Goal: Communication & Community: Ask a question

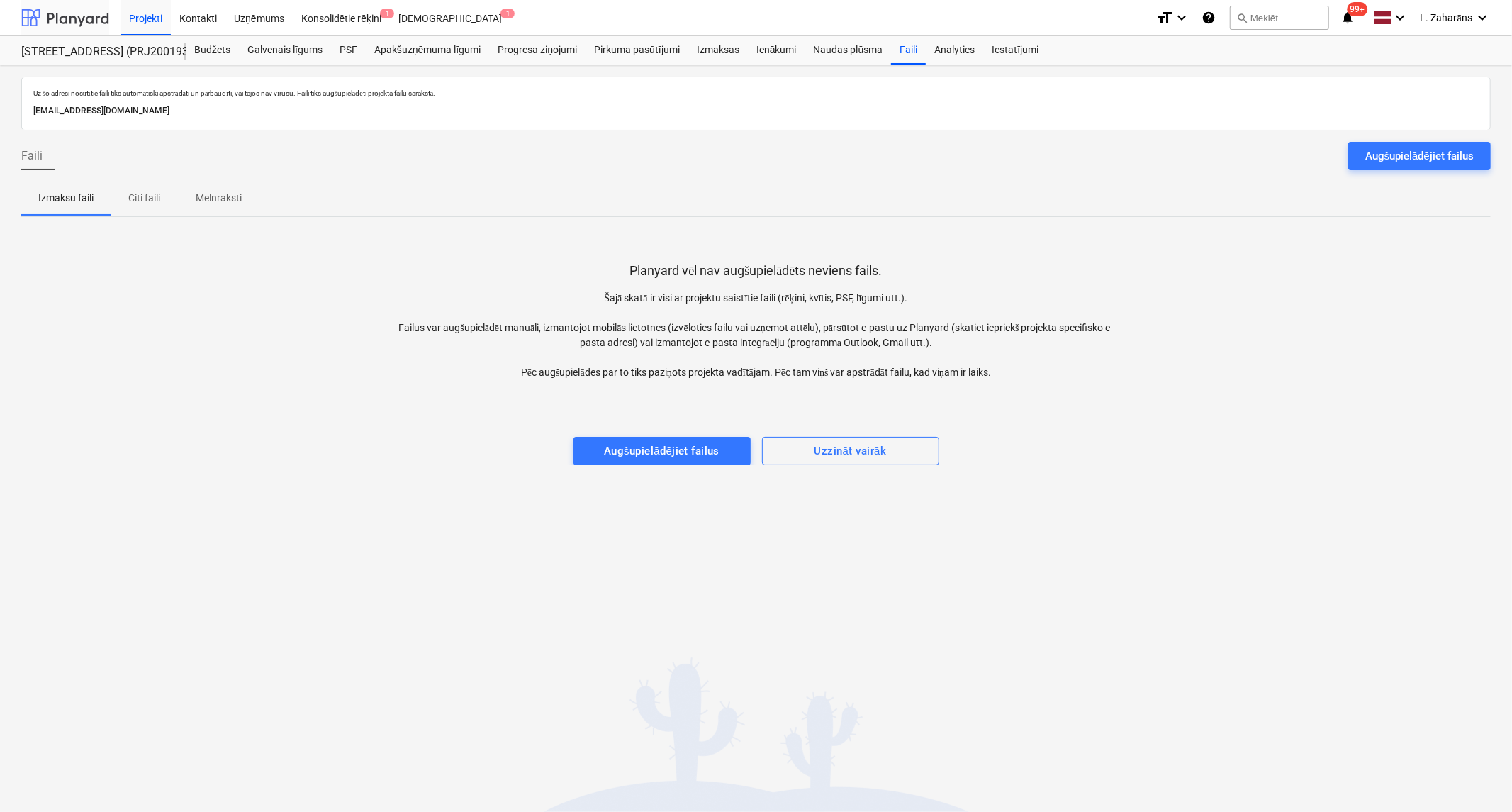
click at [76, 16] on div at bounding box center [64, 17] width 88 height 35
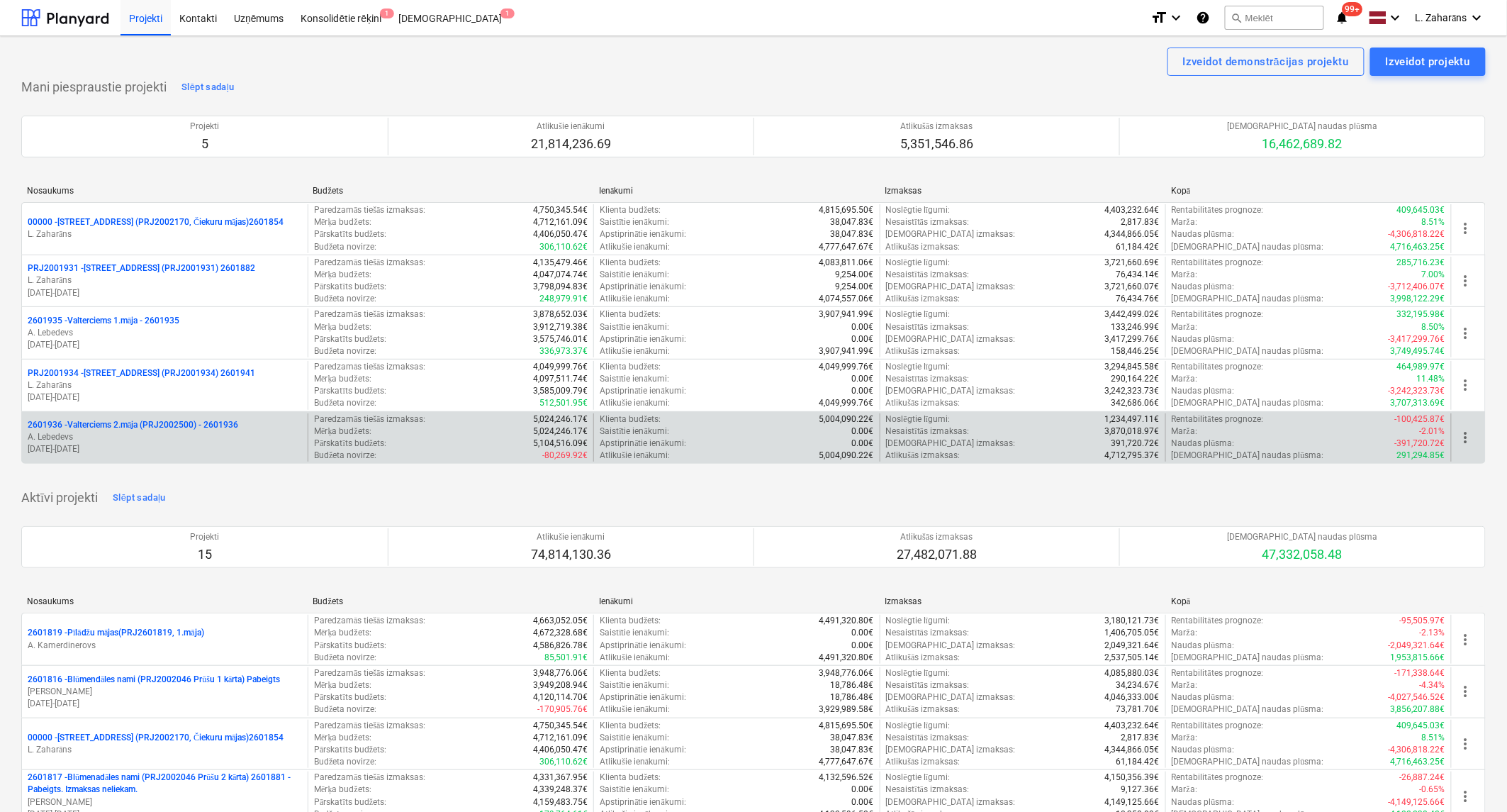
click at [130, 424] on p "2601936 - Valterciems 2.māja (PRJ2002500) - 2601936" at bounding box center [133, 425] width 211 height 12
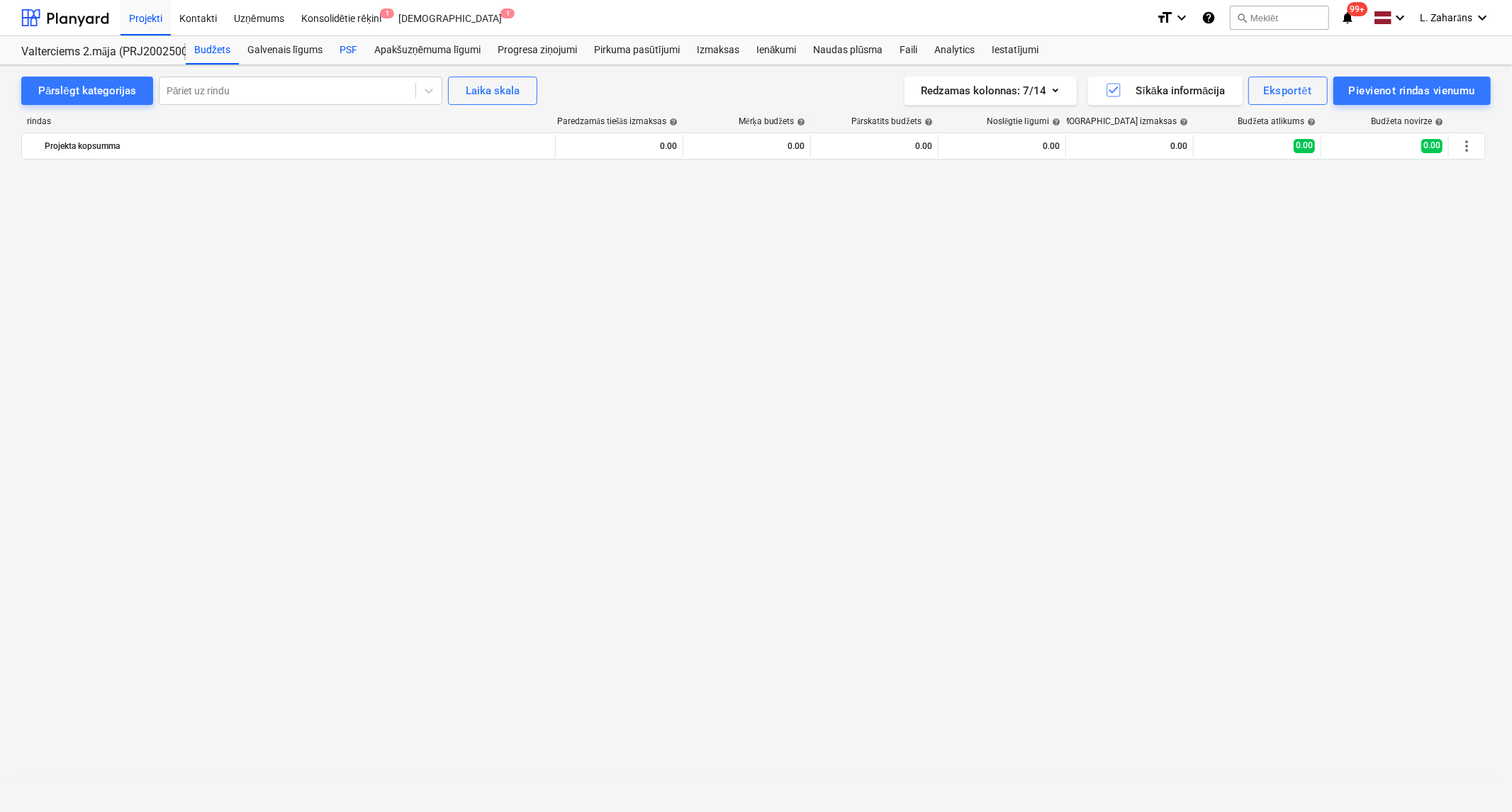
click at [348, 46] on div "PSF" at bounding box center [349, 50] width 34 height 28
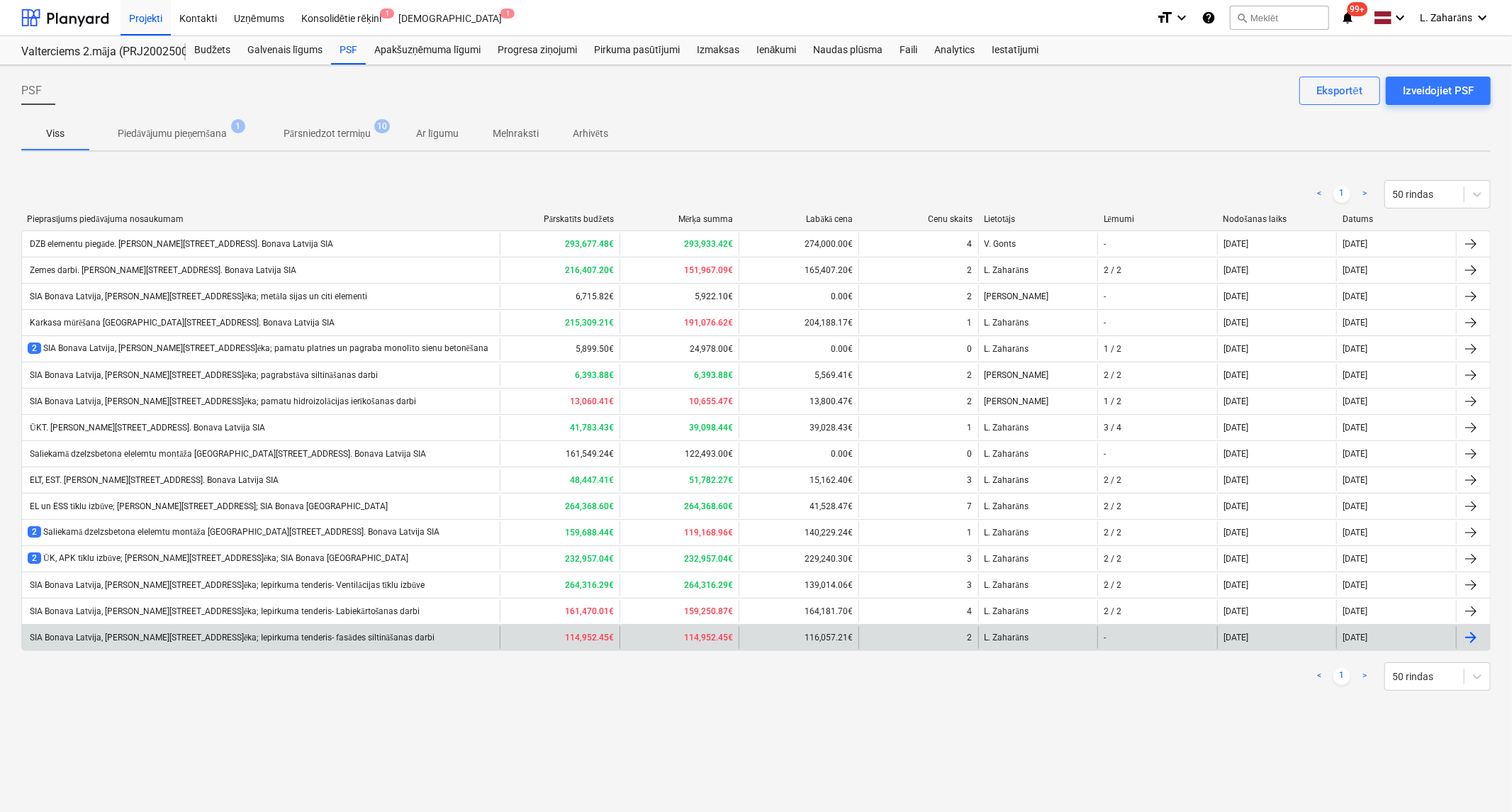
click at [328, 634] on div "SIA Bonava Latvija, Ēvalda Valtera iela 44, 2.ēka; Iepirkuma tenderis- fasādes …" at bounding box center [231, 638] width 407 height 10
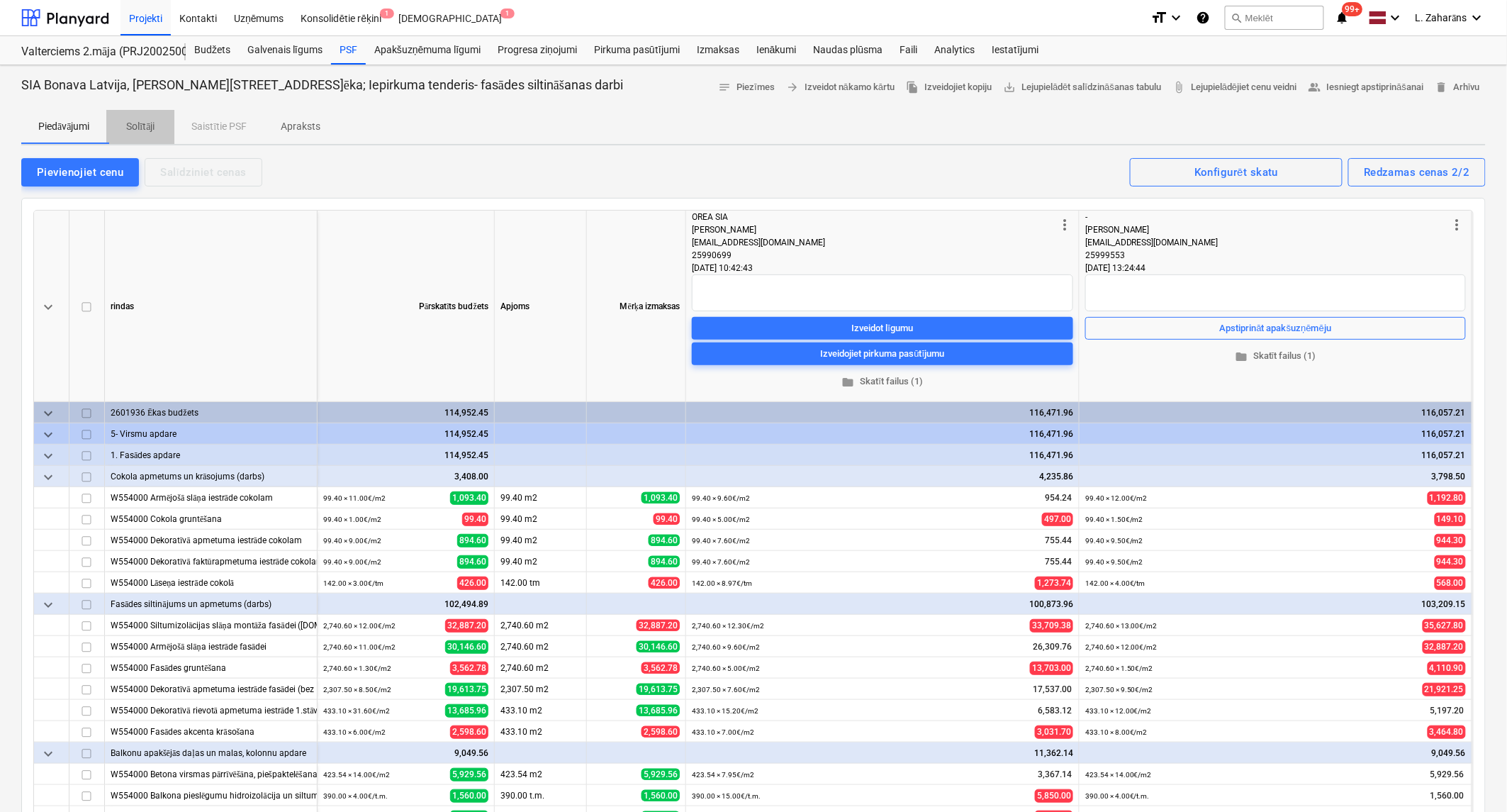
click at [151, 125] on p "Solītāji" at bounding box center [140, 127] width 34 height 15
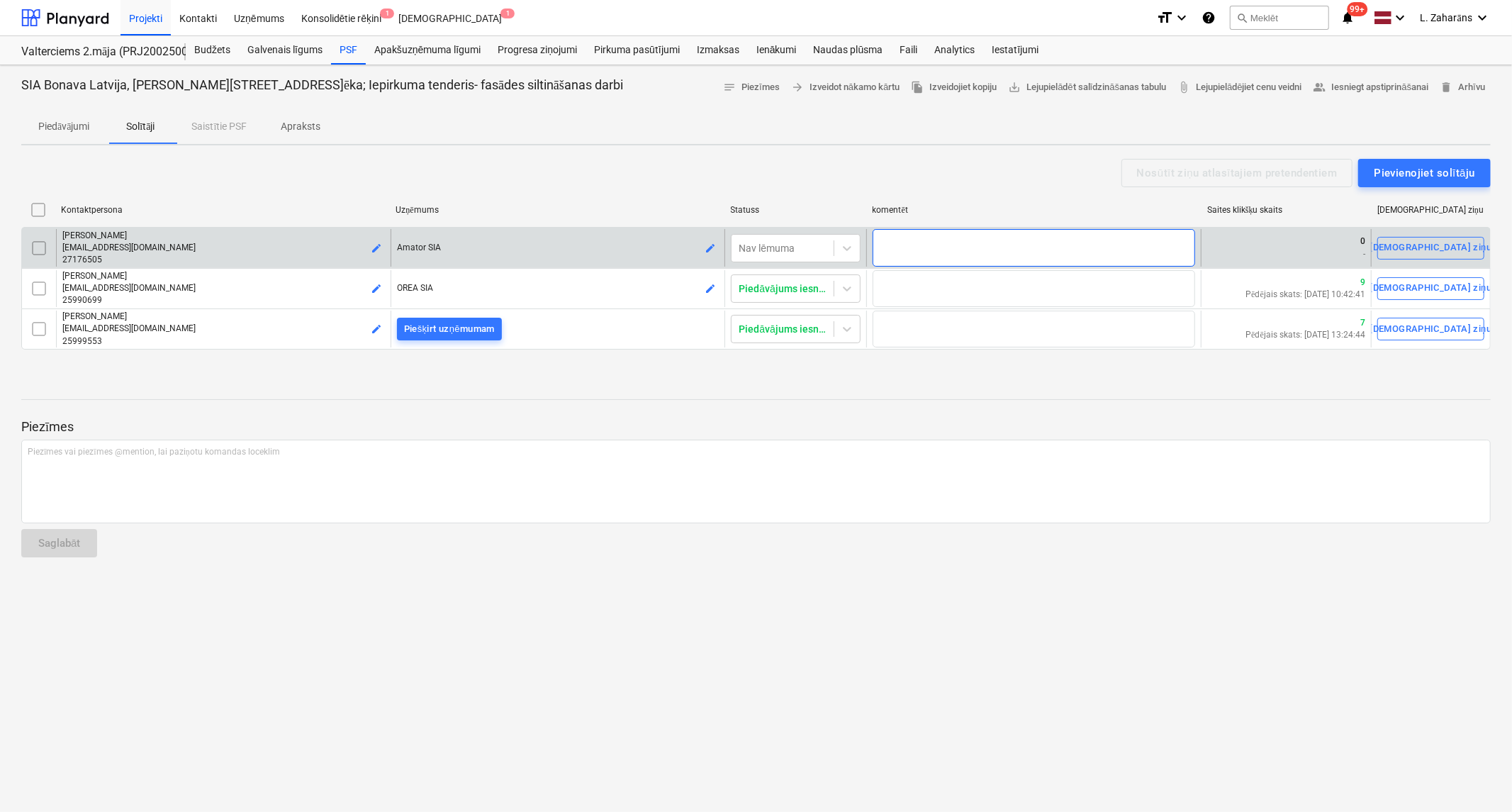
click at [956, 235] on textarea at bounding box center [1034, 247] width 322 height 37
click at [1451, 243] on div "Sūtīt ziņu" at bounding box center [1431, 248] width 122 height 16
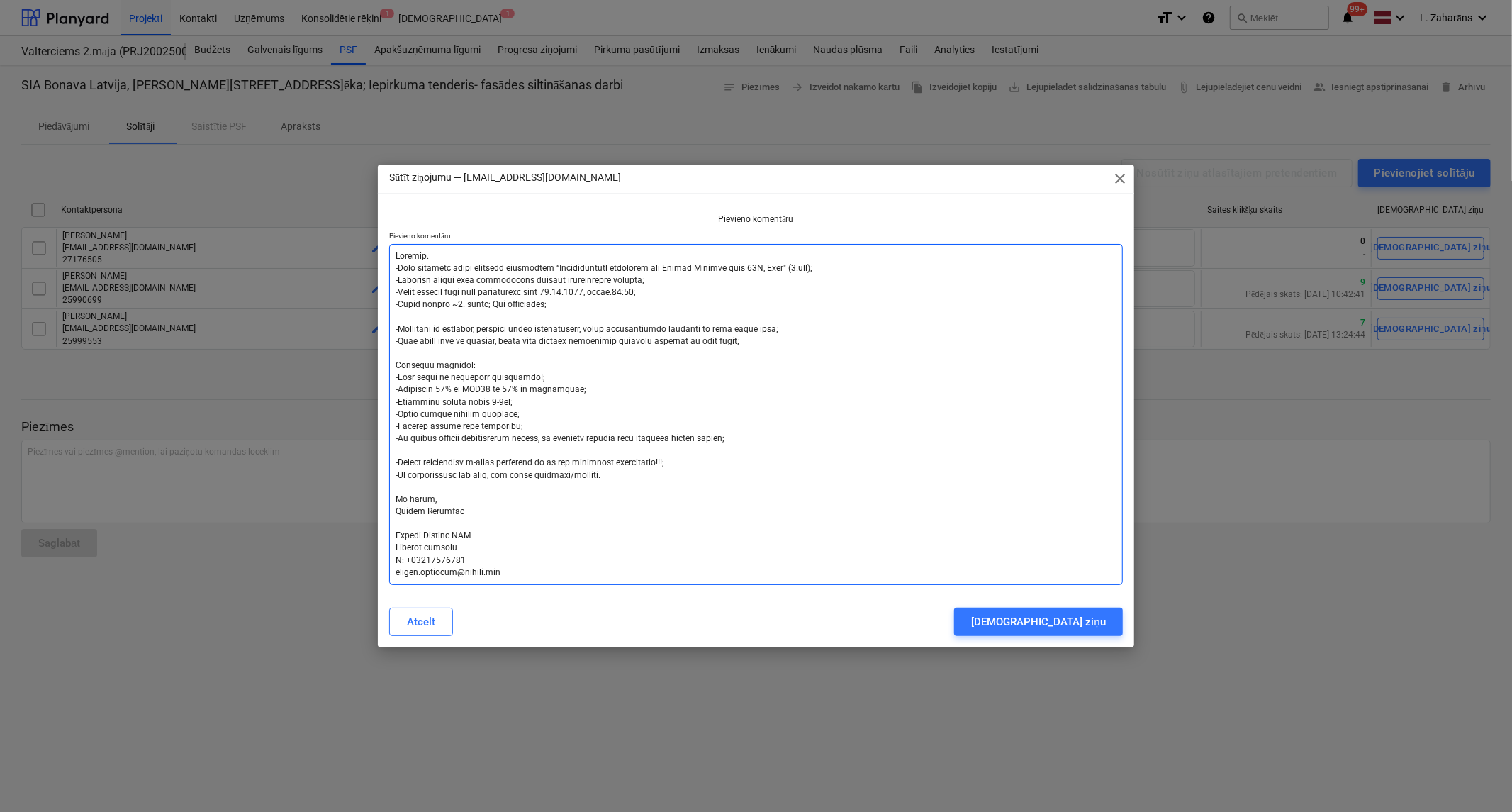
click at [395, 255] on textarea at bounding box center [756, 414] width 734 height 341
type textarea "x"
type textarea "Labdien. -Esam uzsākuši jauna projekta būvniecību “Daudzdzīvokļu dzīvojamā ēka …"
type textarea "x"
type textarea "Labdien. -Esam uzsākuši jauna projekta būvniecību “Daudzdzīvokļu dzīvojamā ēka …"
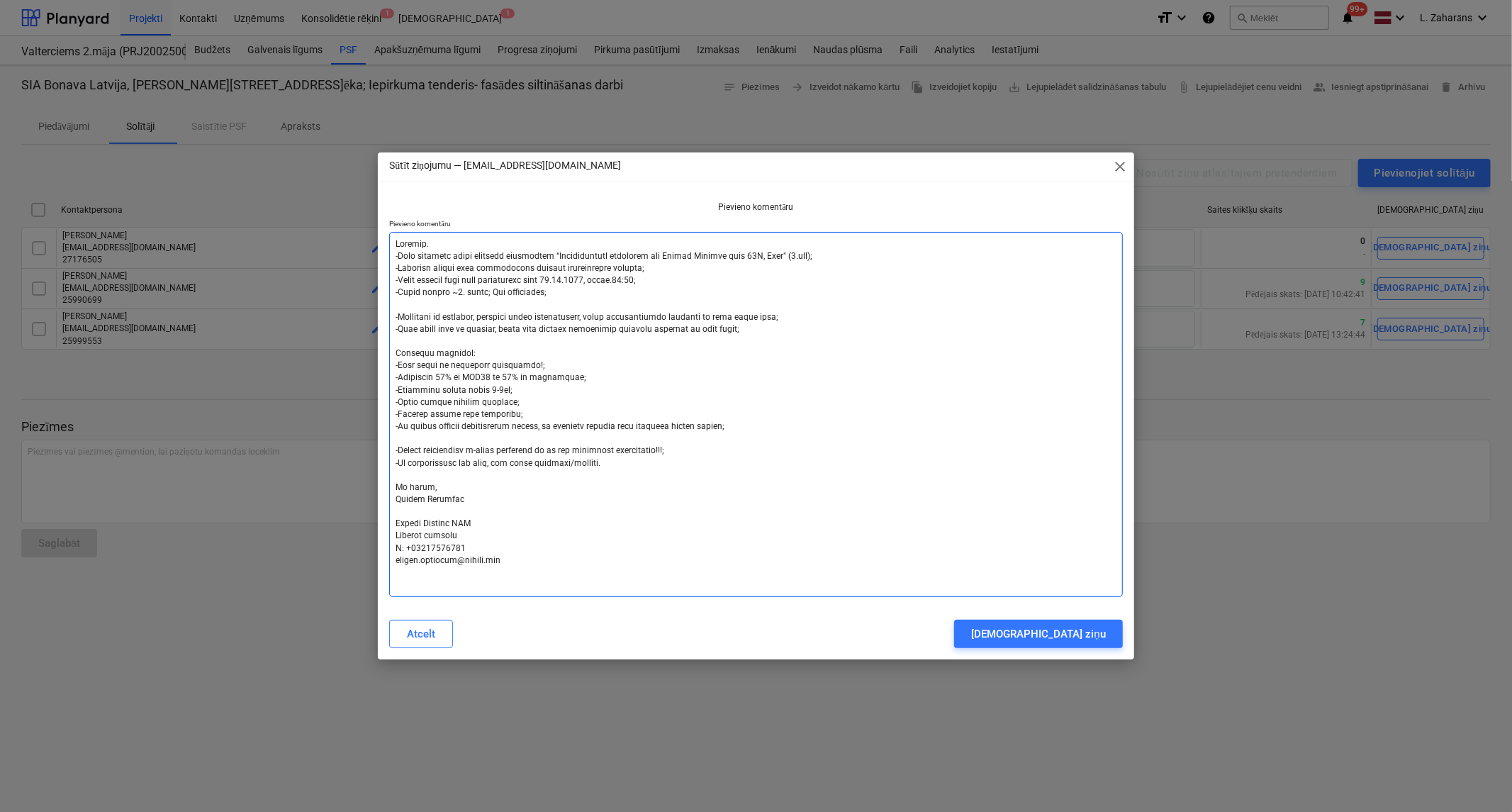
type textarea "x"
type textarea "Labdien. -Esam uzsākuši jauna projekta būvniecību “Daudzdzīvokļu dzīvojamā ēka …"
type textarea "x"
type textarea "Labdien. -Esam uzsākuši jauna projekta būvniecību “Daudzdzīvokļu dzīvojamā ēka …"
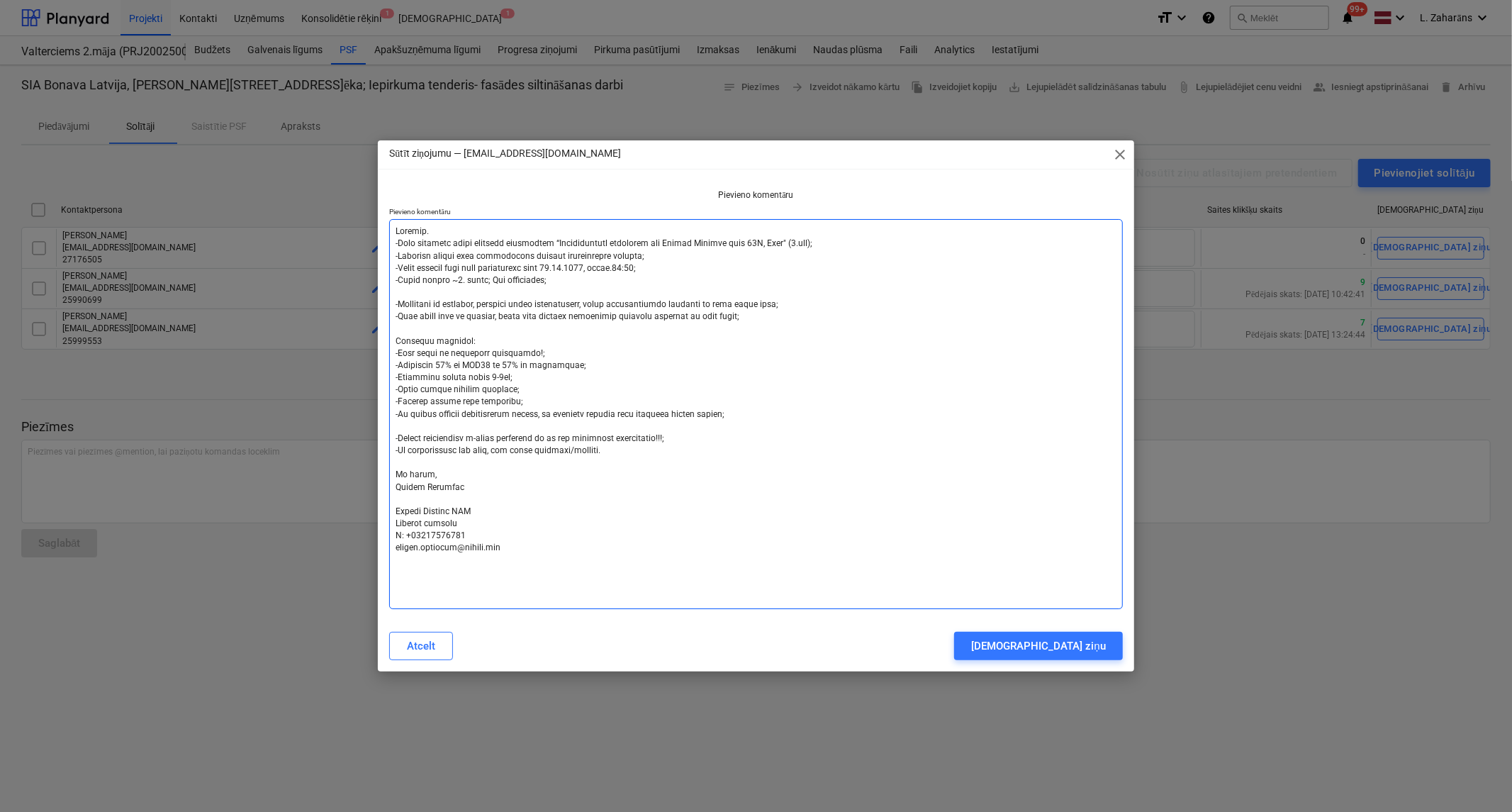
type textarea "x"
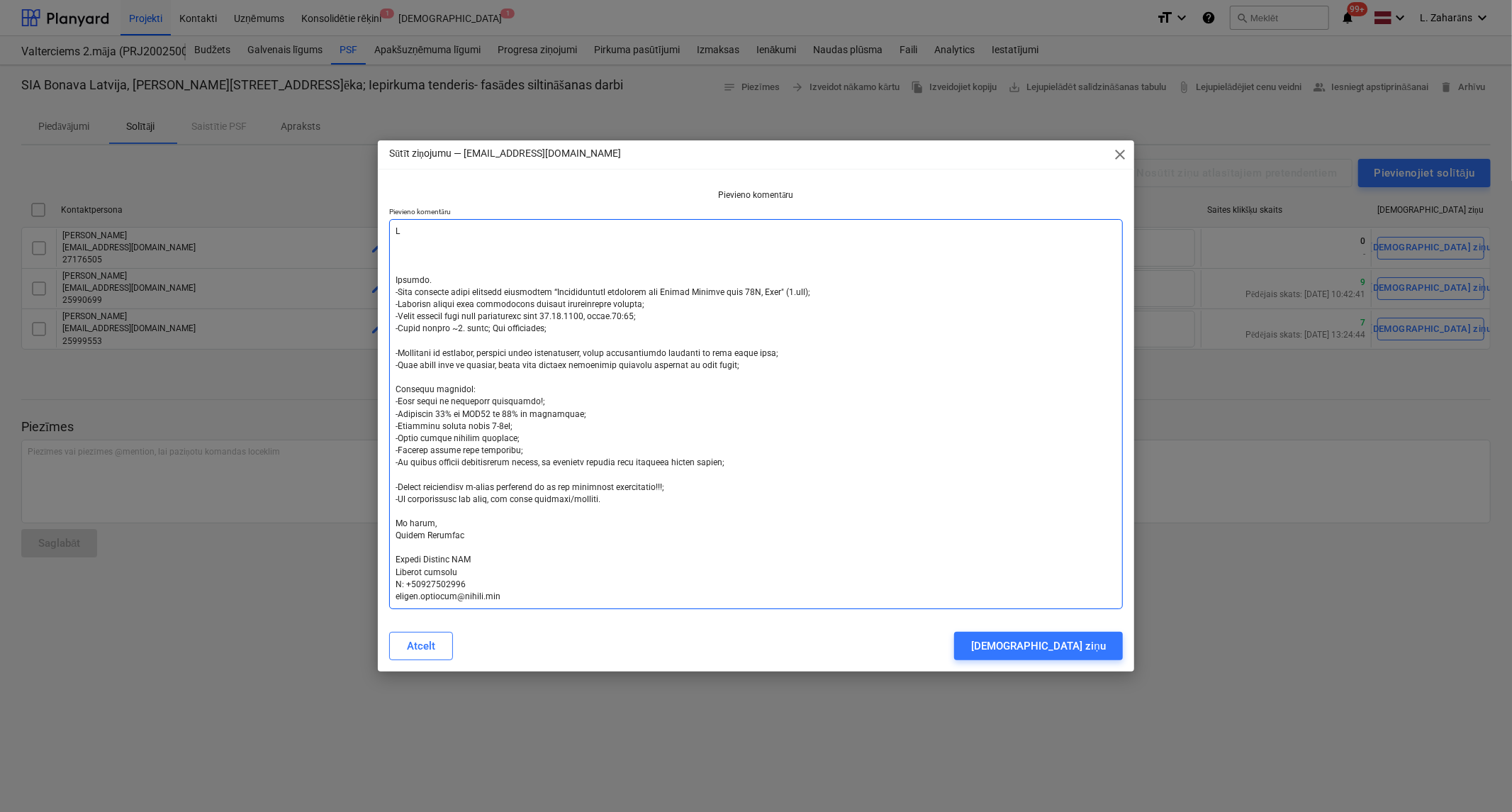
type textarea "At Labdien. -Esam uzsākuši jauna projekta būvniecību “Daudzdzīvokļu dzīvojamā ē…"
type textarea "x"
type textarea "Atg Labdien. -Esam uzsākuši jauna projekta būvniecību “Daudzdzīvokļu dzīvojamā …"
type textarea "x"
type textarea "Atgā Labdien. -Esam uzsākuši jauna projekta būvniecību “Daudzdzīvokļu dzīvojamā…"
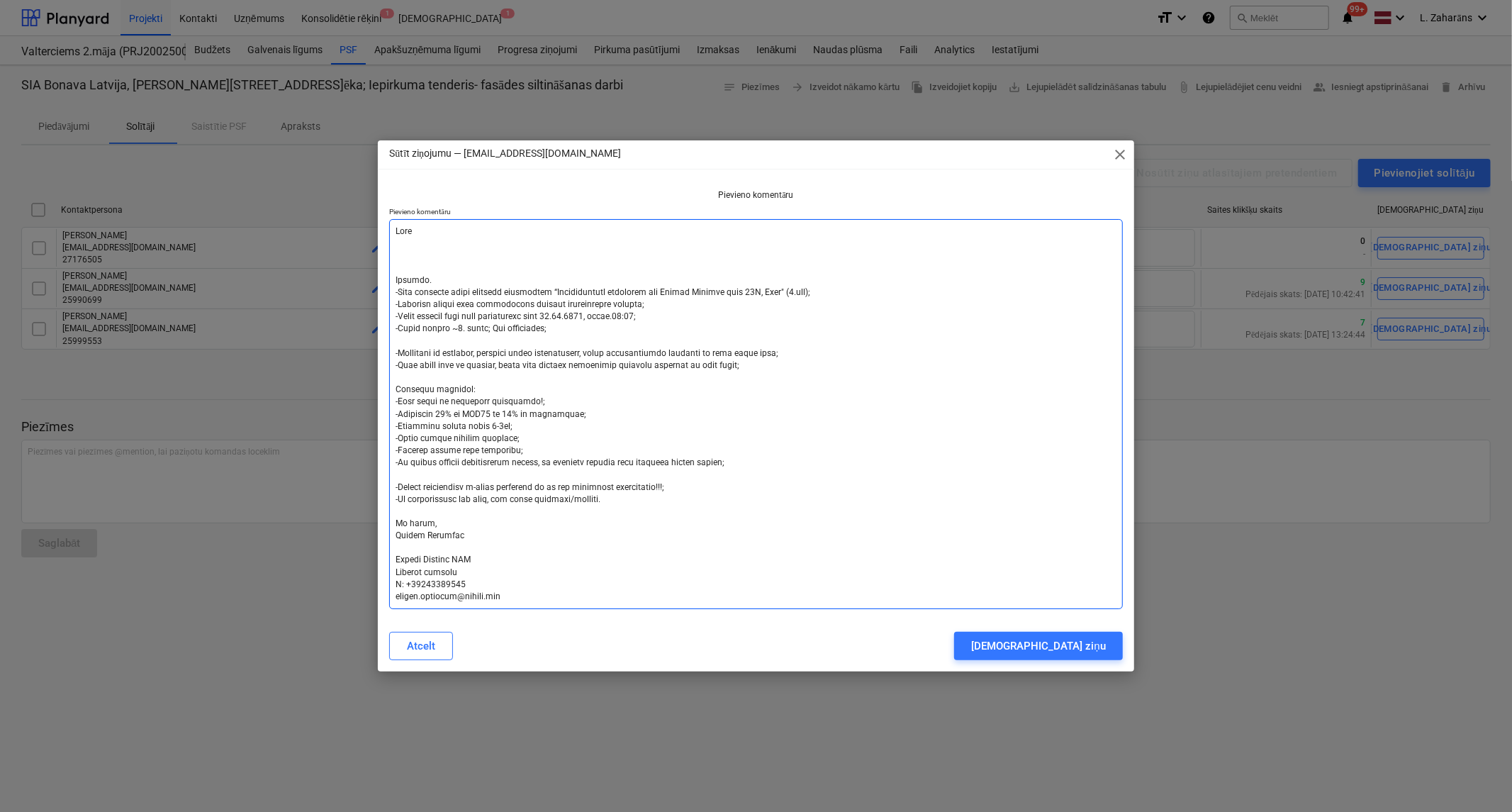
type textarea "x"
type textarea "Atgād Labdien. -Esam uzsākuši jauna projekta būvniecību “Daudzdzīvokļu dzīvojam…"
type textarea "x"
type textarea "Atgādi Labdien. -Esam uzsākuši jauna projekta būvniecību “Daudzdzīvokļu dzīvoja…"
type textarea "x"
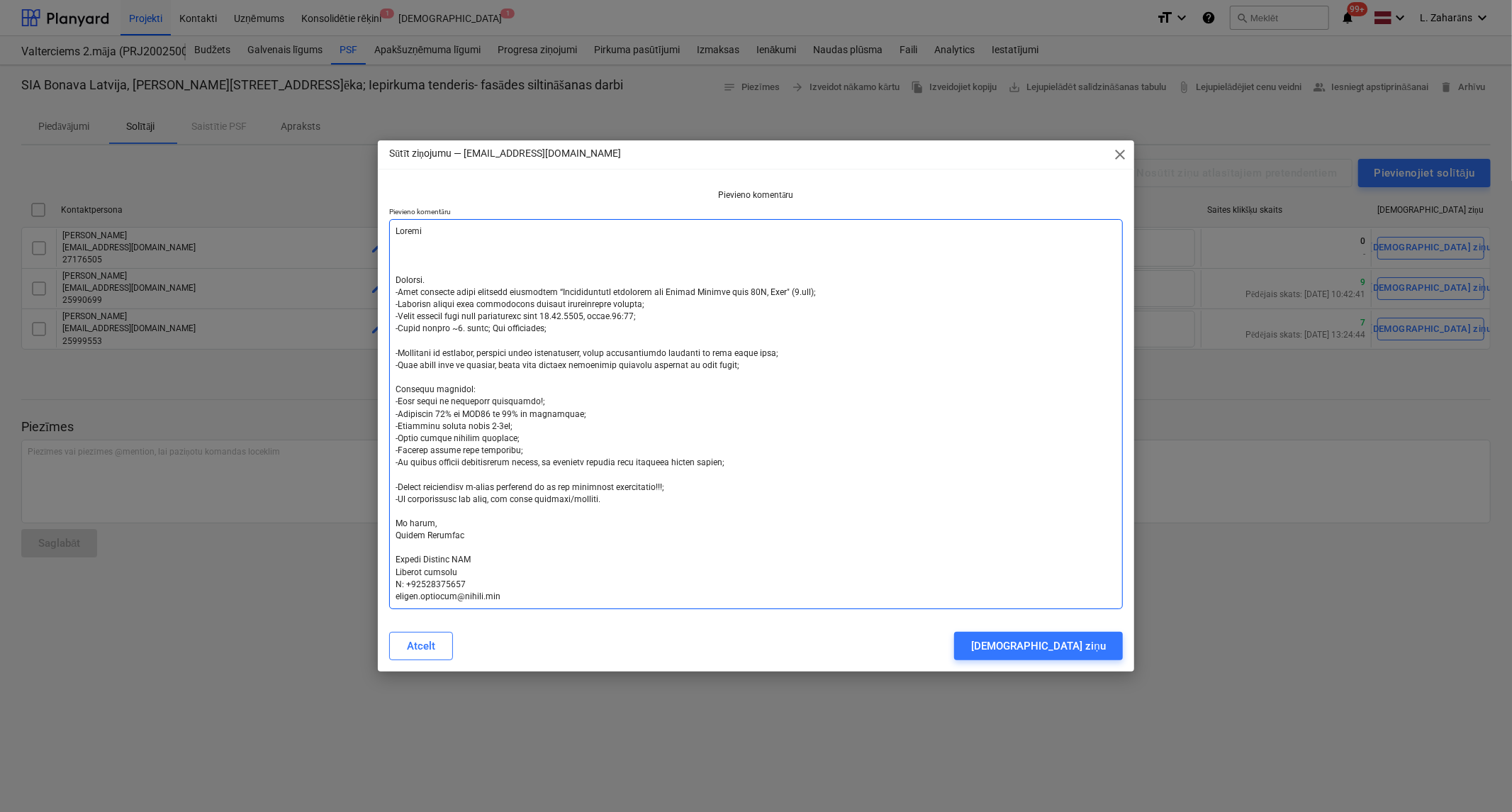
type textarea "Atgādin Labdien. -Esam uzsākuši jauna projekta būvniecību “Daudzdzīvokļu dzīvoj…"
type textarea "x"
type textarea "Atgādinu Labdien. -Esam uzsākuši jauna projekta būvniecību “Daudzdzīvokļu dzīvo…"
type textarea "x"
type textarea "Atgādinu Labdien. -Esam uzsākuši jauna projekta būvniecību “Daudzdzīvokļu dzīvo…"
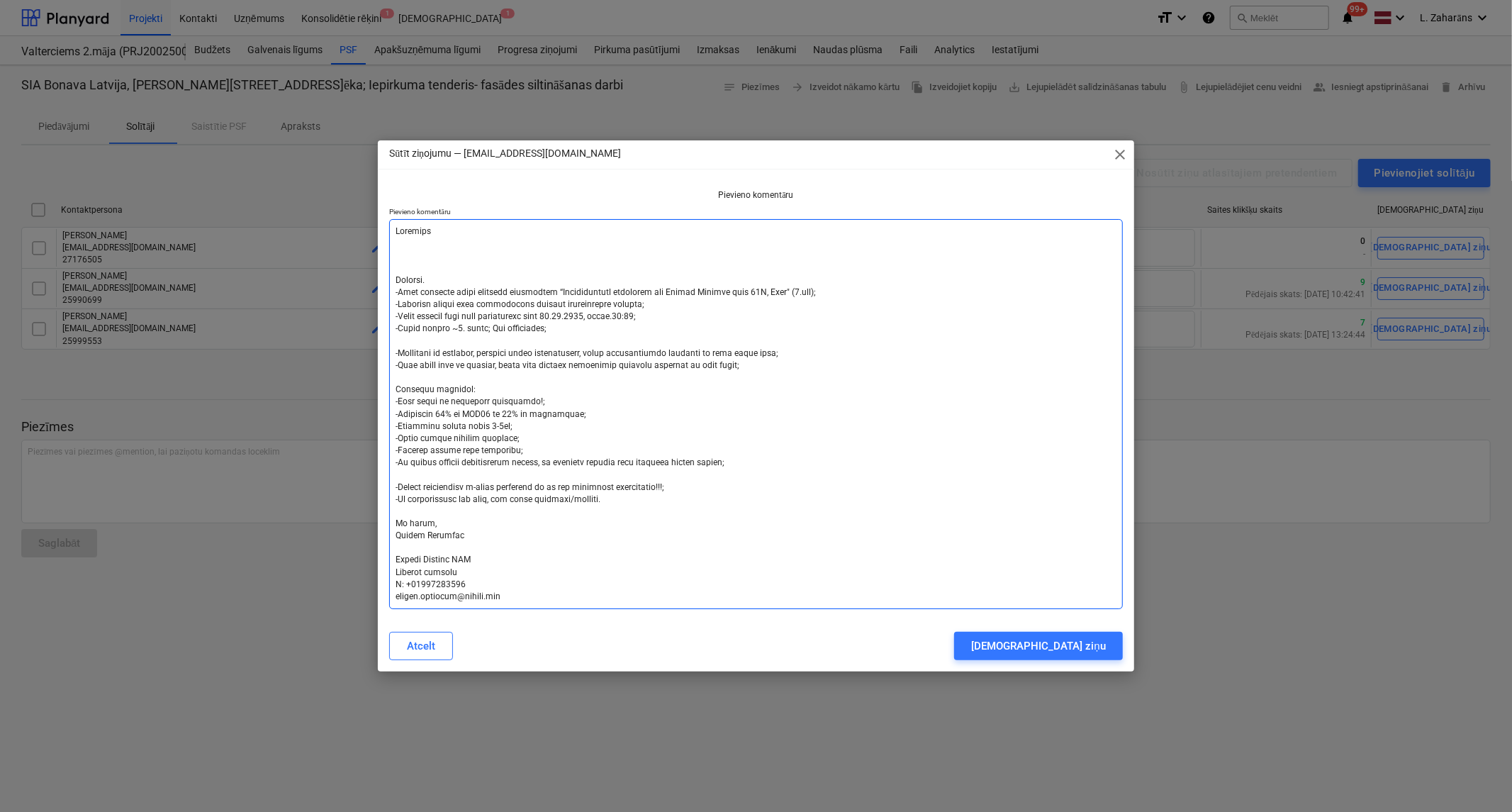
type textarea "x"
type textarea "Atgādinu p Labdien. -Esam uzsākuši jauna projekta būvniecību “Daudzdzīvokļu dzī…"
type textarea "x"
type textarea "Atgādinu pa Labdien. -Esam uzsākuši jauna projekta būvniecību “Daudzdzīvokļu dz…"
type textarea "x"
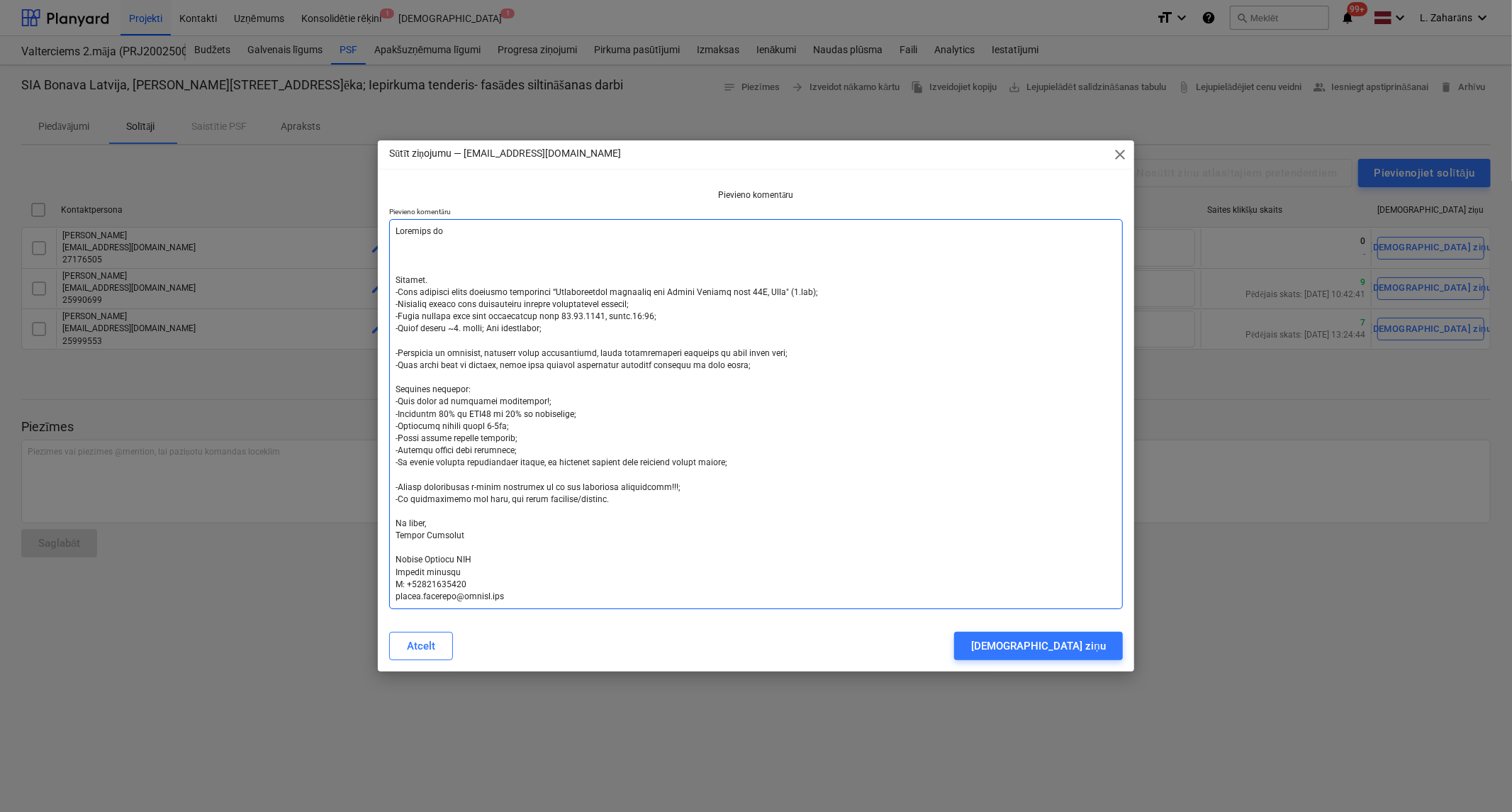
type textarea "Atgādinu par Labdien. -Esam uzsākuši jauna projekta būvniecību “Daudzdzīvokļu d…"
type textarea "x"
type textarea "Atgādinu par Labdien. -Esam uzsākuši jauna projekta būvniecību “Daudzdzīvokļu d…"
type textarea "x"
type textarea "Atgādinu par š Labdien. -Esam uzsākuši jauna projekta būvniecību “Daudzdzīvokļu…"
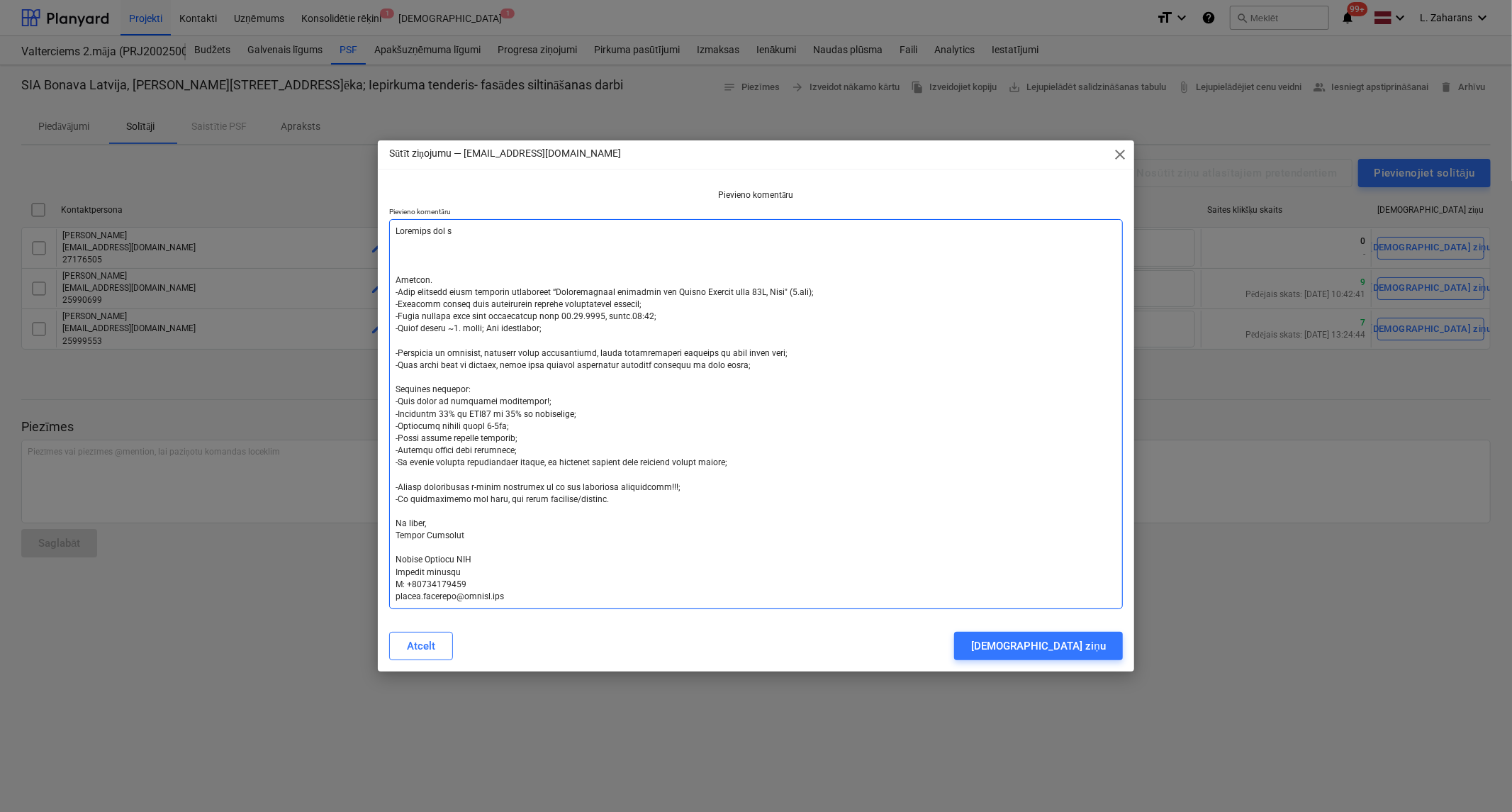
type textarea "x"
type textarea "Atgādinu par šo Labdien. -Esam uzsākuši jauna projekta būvniecību “Daudzdzīvokļ…"
type textarea "x"
type textarea "Atgādinu par šo. Labdien. -Esam uzsākuši jauna projekta būvniecību “Daudzdzīvok…"
type textarea "x"
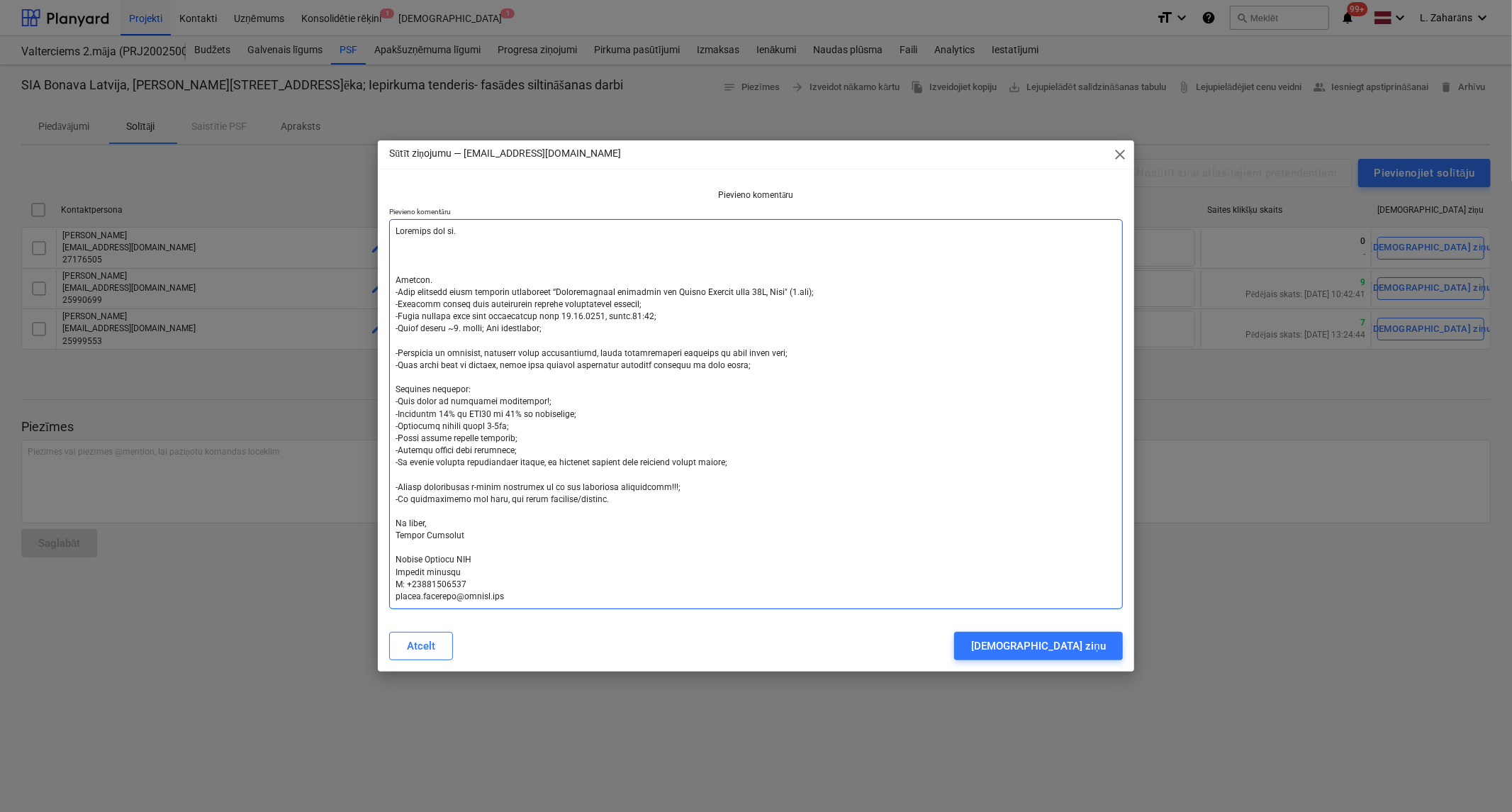
type textarea "Atgādinu par šo. Labdien. -Esam uzsākuši jauna projekta būvniecību “Daudzdzīvok…"
type textarea "x"
type textarea "Atgādinu par šo. V Labdien. -Esam uzsākuši jauna projekta būvniecību “Daudzdzīv…"
type textarea "x"
type textarea "Atgādinu par šo. Va Labdien. -Esam uzsākuši jauna projekta būvniecību “Daudzdzī…"
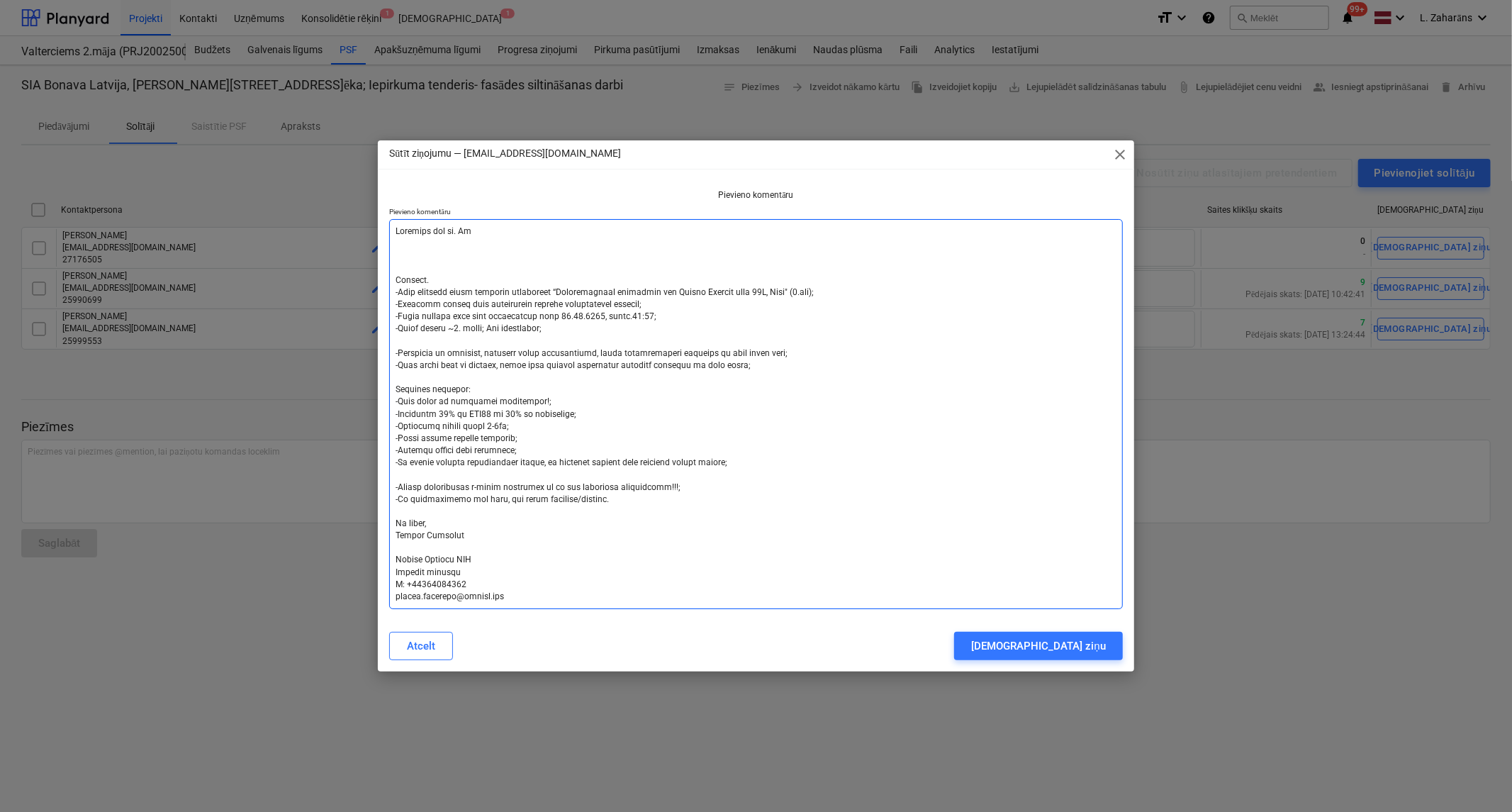
type textarea "x"
type textarea "Atgādinu par šo. Vai Labdien. -Esam uzsākuši jauna projekta būvniecību “Daudzdz…"
type textarea "x"
type textarea "Atgādinu par šo. Vai Labdien. -Esam uzsākuši jauna projekta būvniecību “Daudzdz…"
type textarea "x"
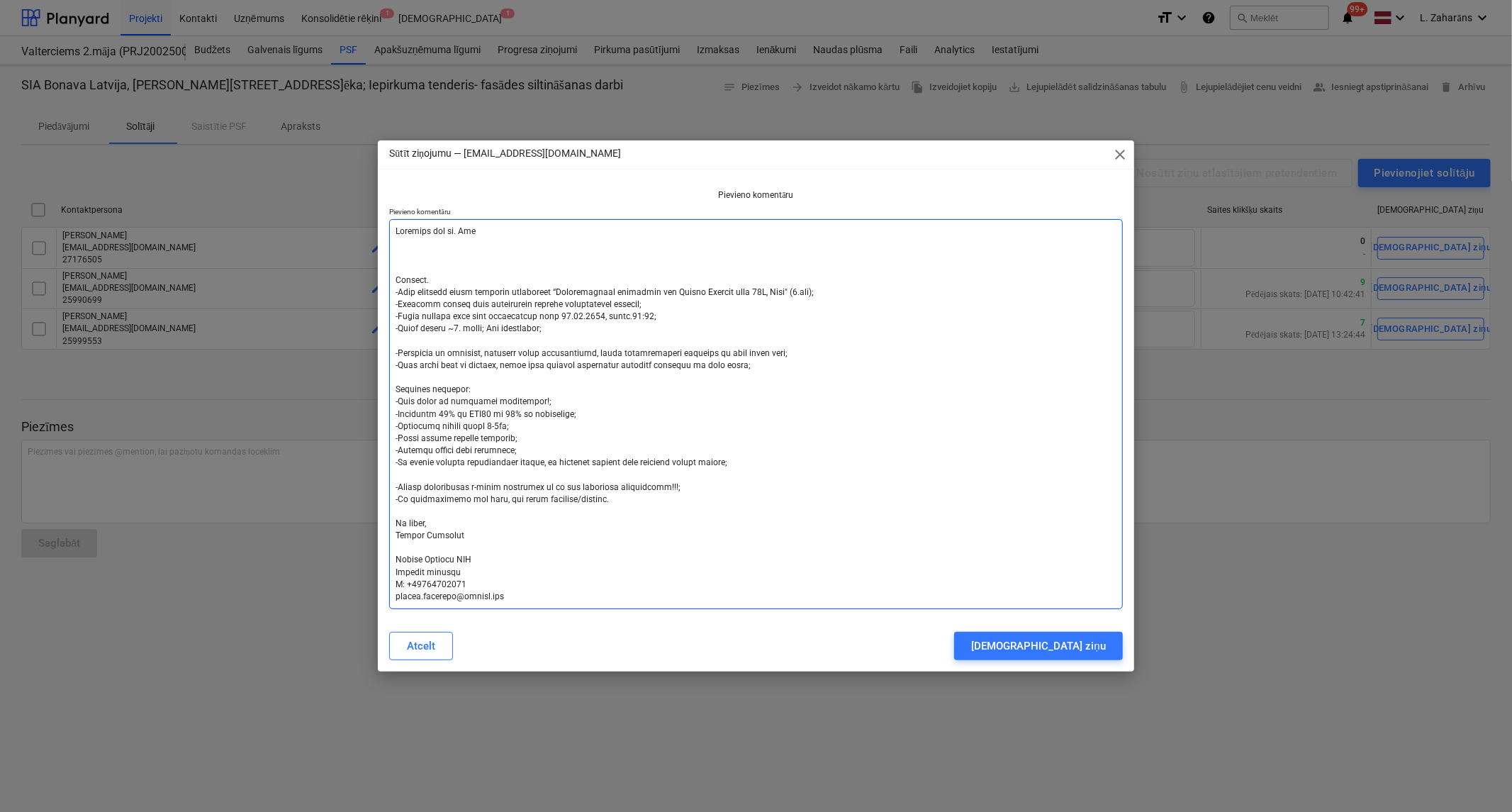
type textarea "Atgādinu par šo. Vai s Labdien. -Esam uzsākuši jauna projekta būvniecību “Daudz…"
type textarea "x"
type textarea "Atgādinu par šo. Vai sn Labdien. -Esam uzsākuši jauna projekta būvniecību “Daud…"
type textarea "x"
type textarea "Atgādinu par šo. Vai sni Labdien. -Esam uzsākuši jauna projekta būvniecību “Dau…"
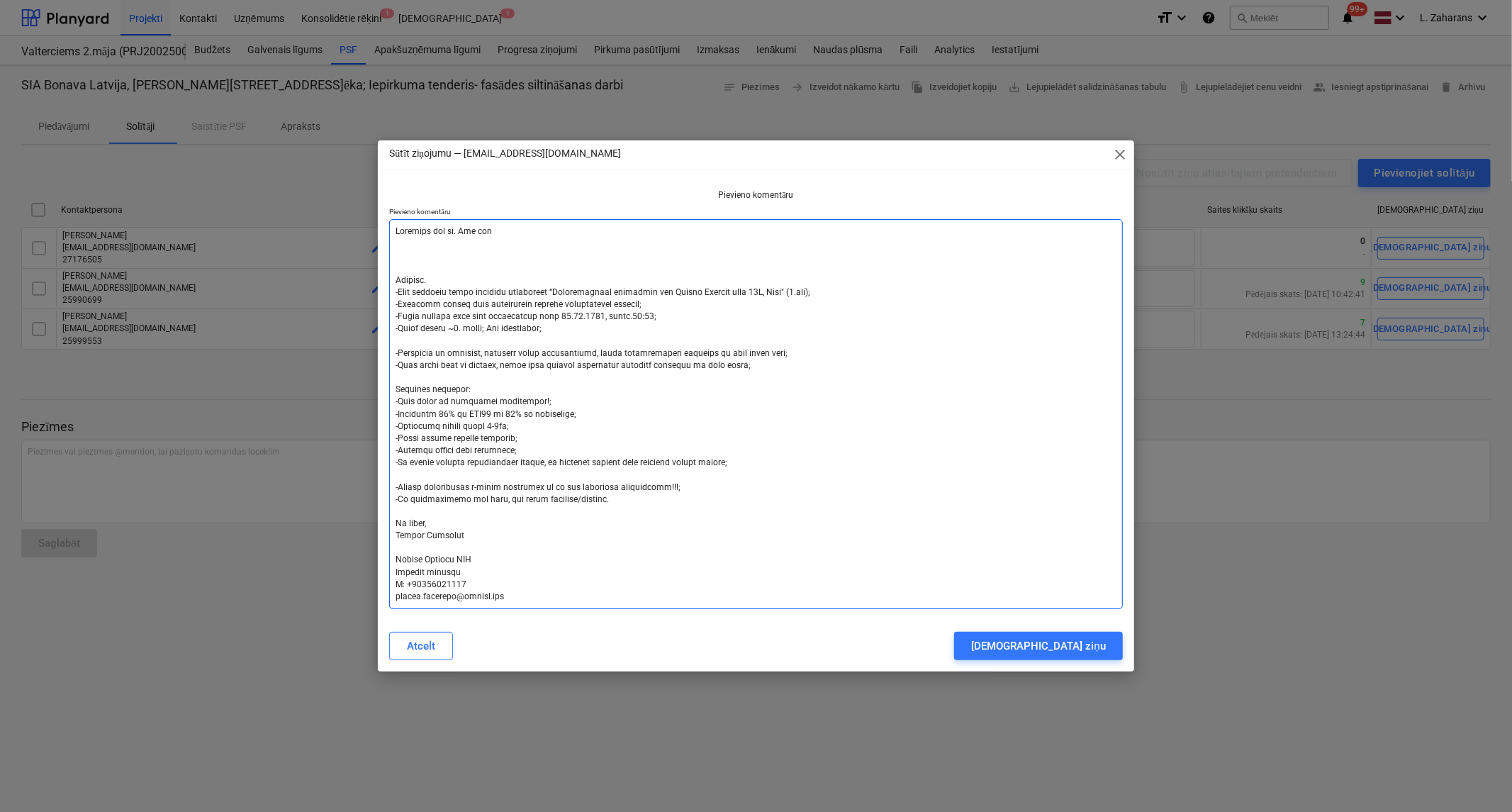
type textarea "x"
type textarea "Atgādinu par šo. Vai snie Labdien. -Esam uzsākuši jauna projekta būvniecību “Da…"
type textarea "x"
type textarea "Atgādinu par šo. Vai snieg Labdien. -Esam uzsākuši jauna projekta būvniecību “D…"
type textarea "x"
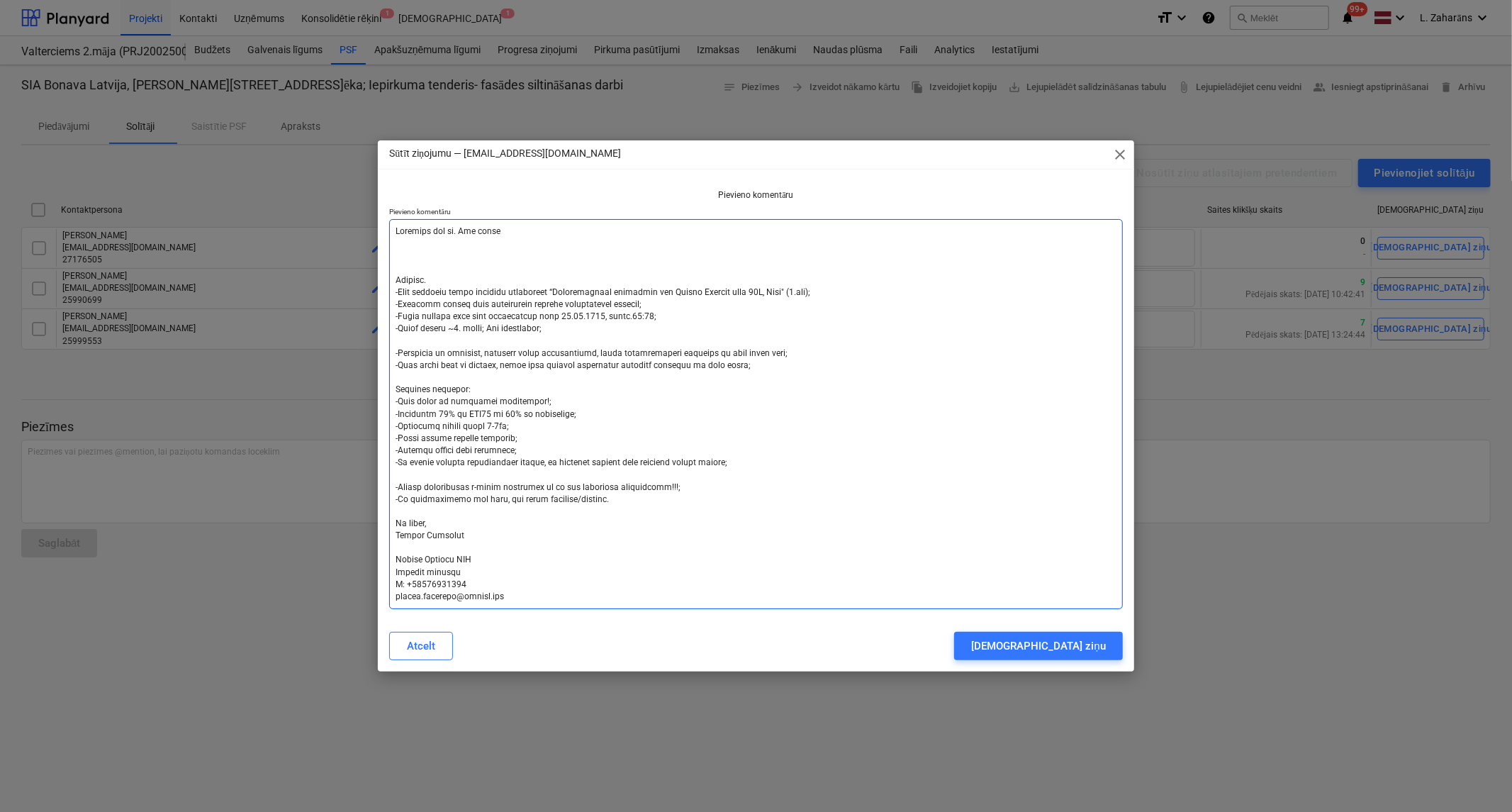
type textarea "Atgādinu par šo. Vai sniegs Labdien. -Esam uzsākuši jauna projekta būvniecību “…"
type textarea "x"
type textarea "Atgādinu par šo. Vai sniegsi Labdien. -Esam uzsākuši jauna projekta būvniecību …"
type textarea "x"
type textarea "Atgādinu par šo. Vai sniegsi Labdien. -Esam uzsākuši jauna projekta būvniecību …"
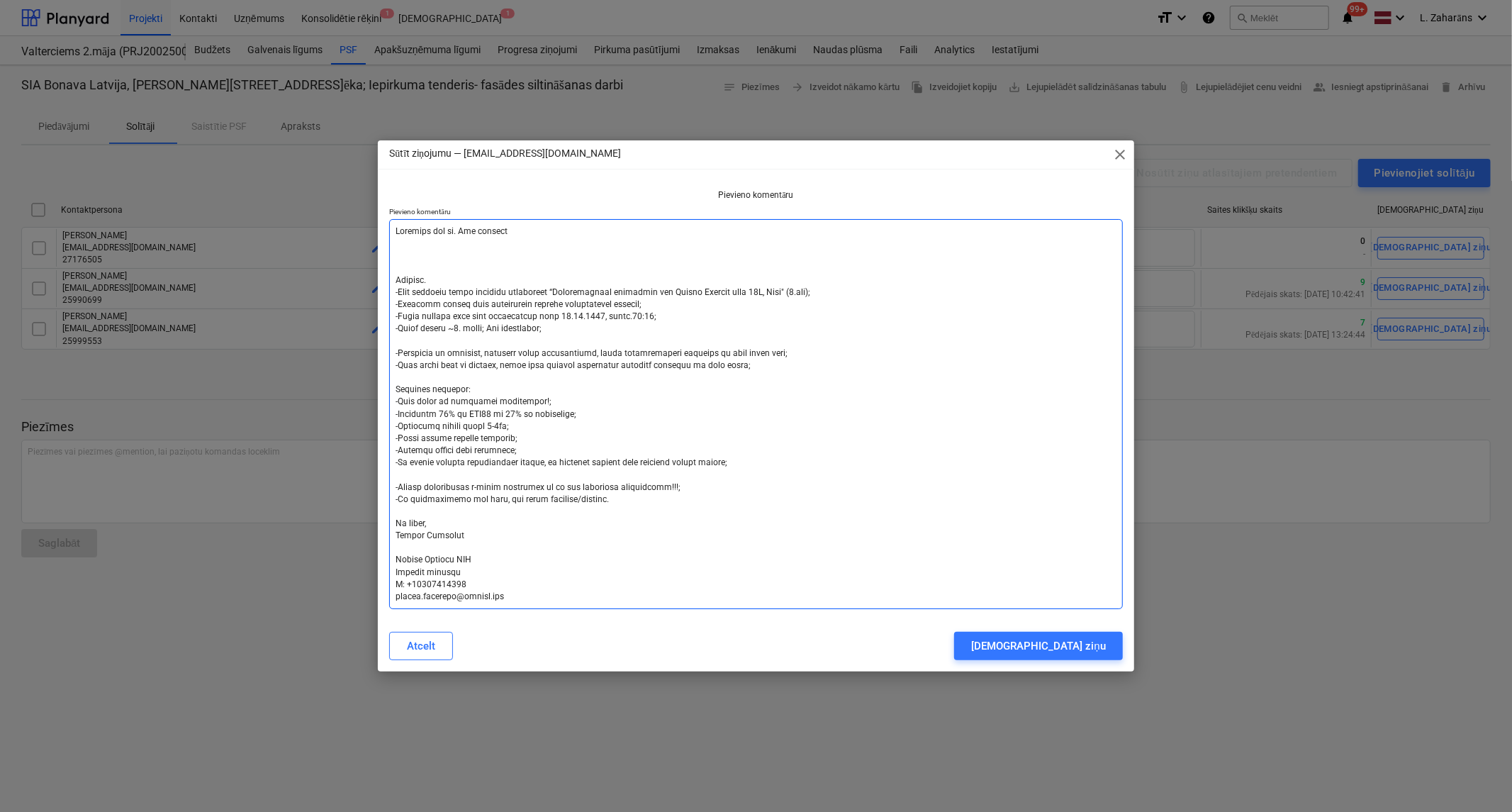
type textarea "x"
type textarea "Atgādinu par šo. Vai sniegsi c Labdien. -Esam uzsākuši jauna projekta būvniecīb…"
type textarea "x"
type textarea "Atgādinu par šo. Vai sniegsi ce Labdien. -Esam uzsākuši jauna projekta būvniecī…"
type textarea "x"
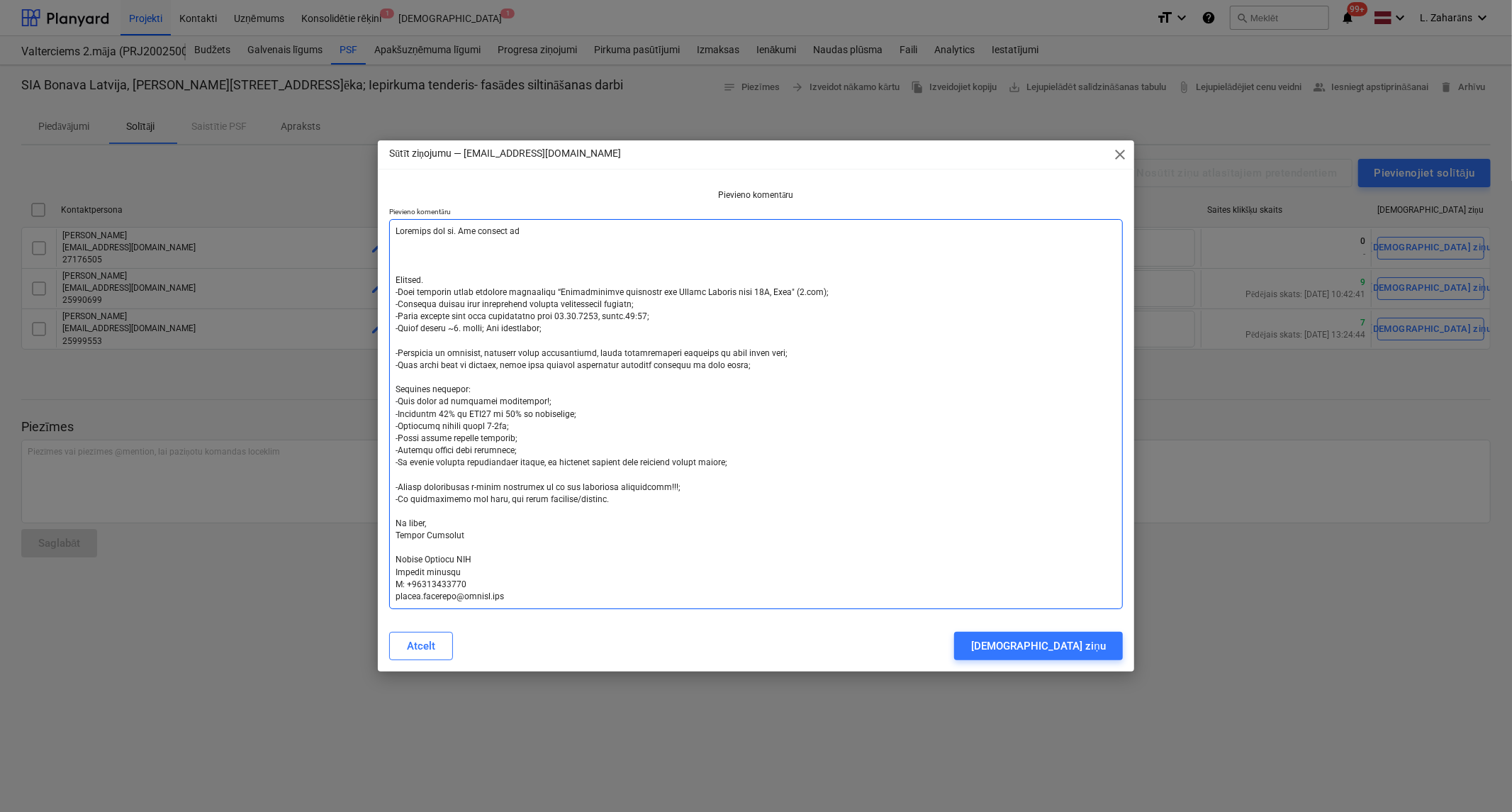
type textarea "Atgādinu par šo. Vai sniegsi cen Labdien. -Esam uzsākuši jauna projekta būvniec…"
type textarea "x"
type textarea "Atgādinu par šo. Vai sniegsi cenu Labdien. -Esam uzsākuši jauna projekta būvnie…"
type textarea "x"
type textarea "Atgādinu par šo. Vai sniegsi cenu? Labdien. -Esam uzsākuši jauna projekta būvni…"
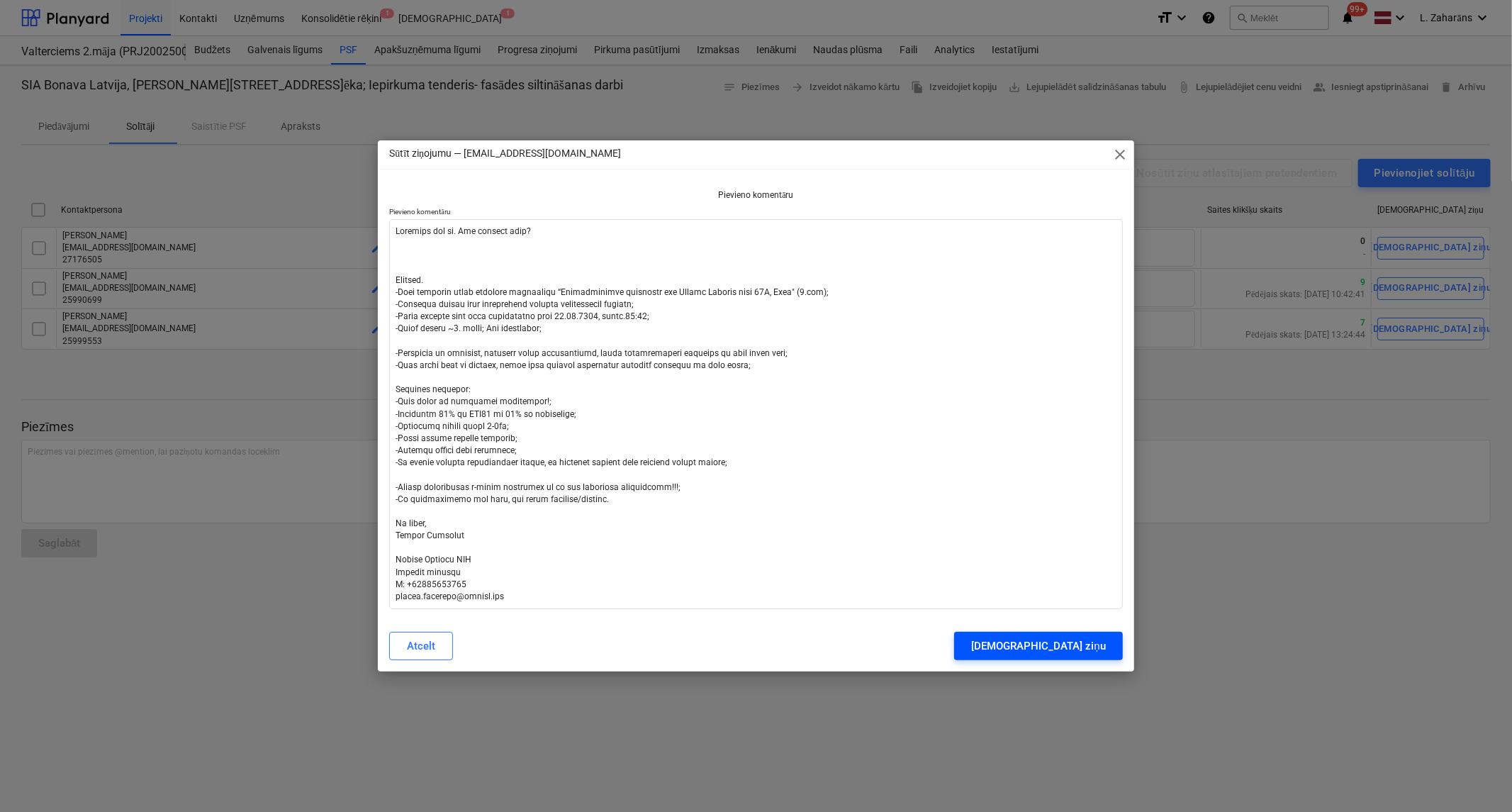
click at [1064, 648] on div "Sūtīt ziņu" at bounding box center [1038, 646] width 134 height 19
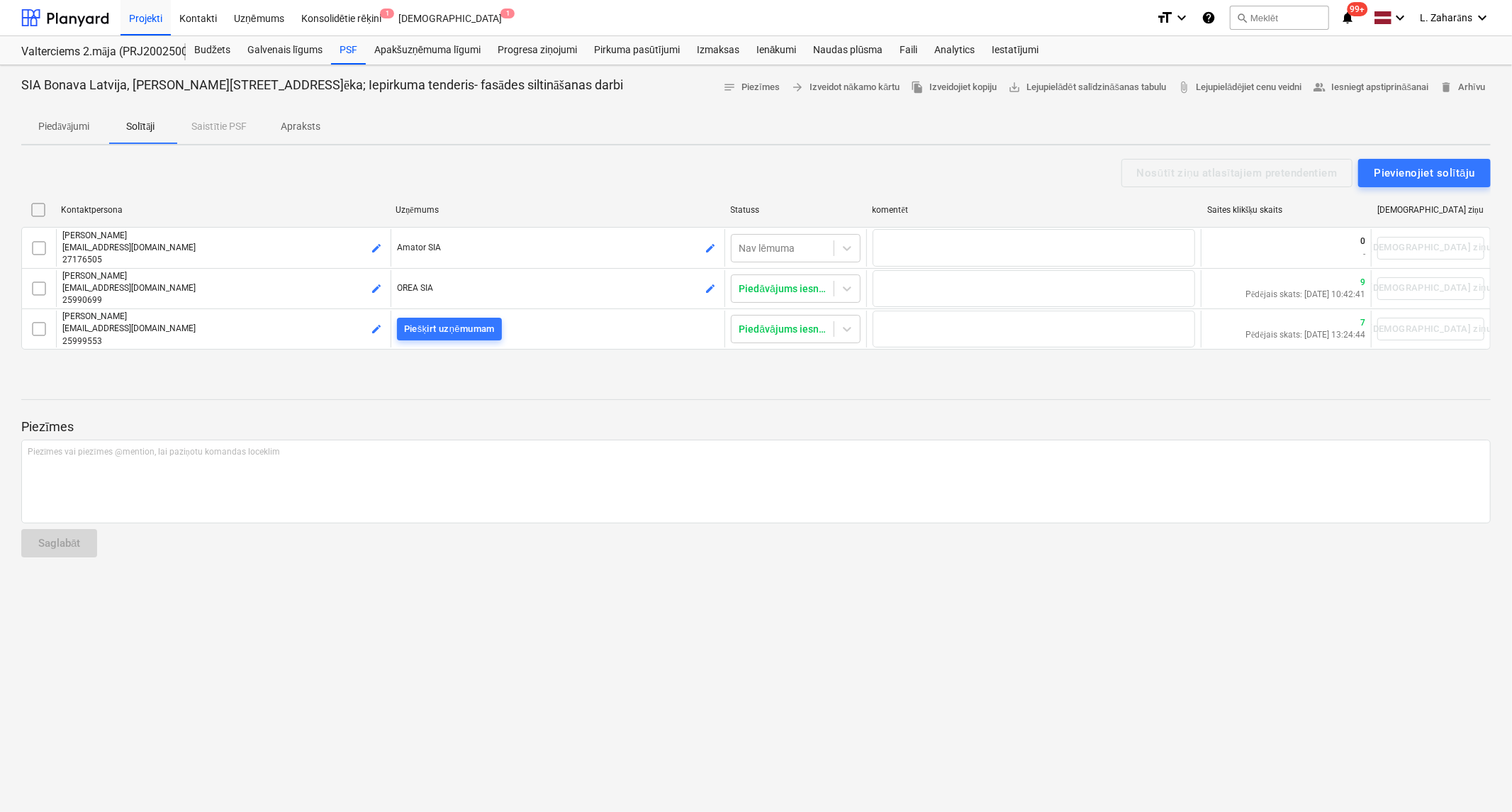
type textarea "x"
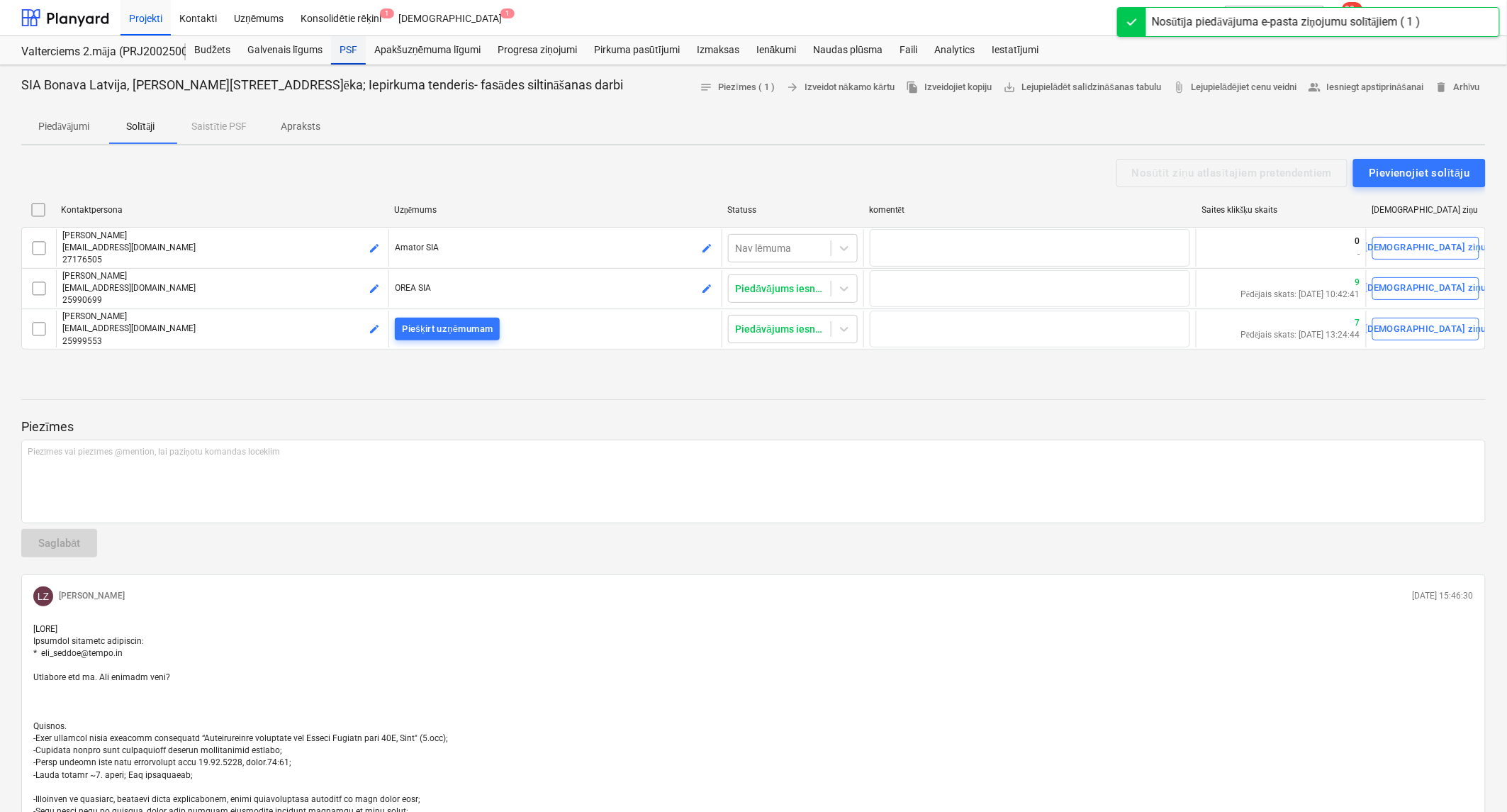
click at [350, 51] on div "PSF" at bounding box center [349, 50] width 34 height 28
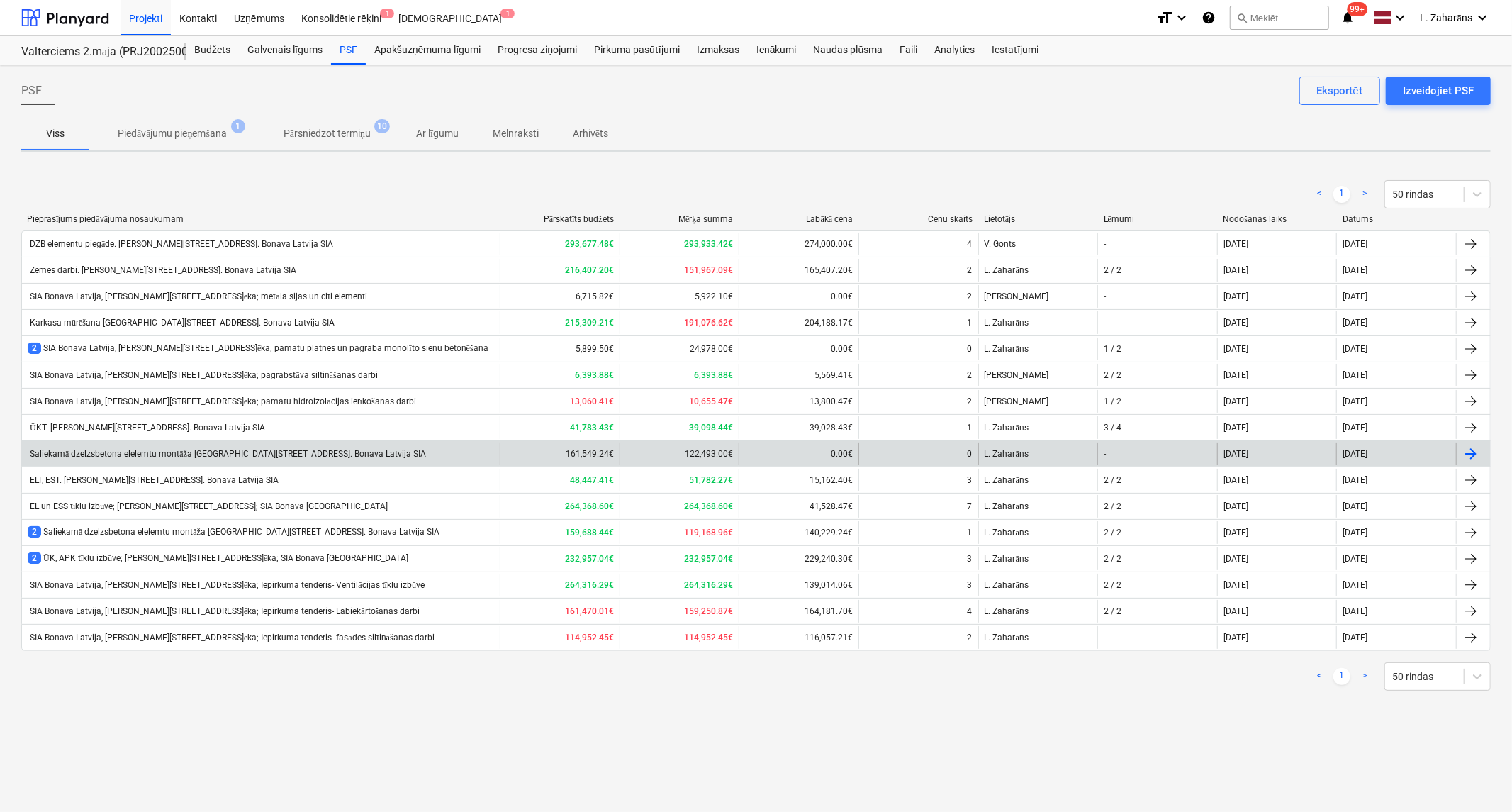
click at [152, 452] on div "Saliekamā dzelzsbetona elelemtu montāža Ēvalda Valtera iela 44b, 2.ēka. Bonava …" at bounding box center [226, 454] width 398 height 10
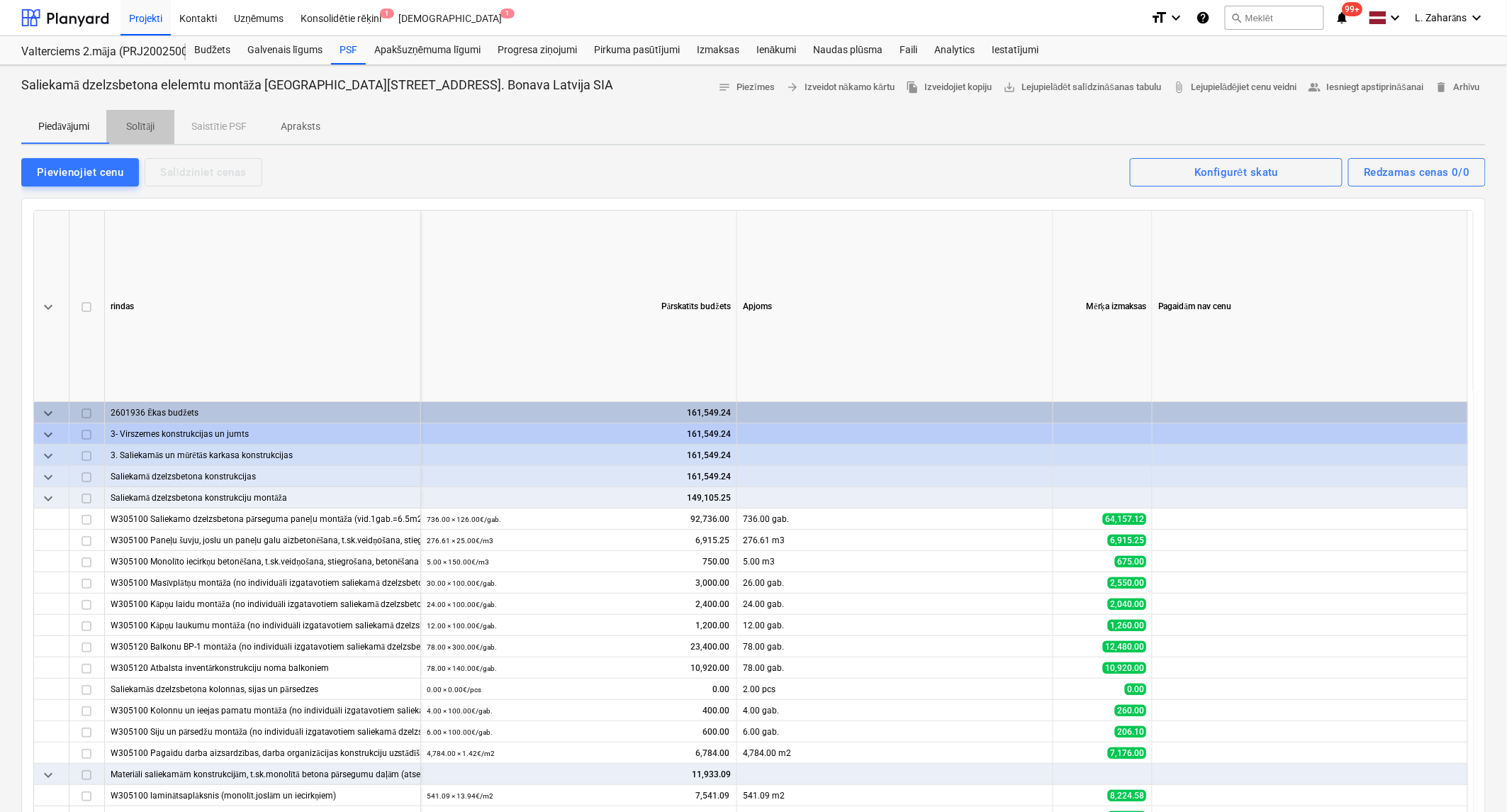
click at [139, 125] on p "Solītāji" at bounding box center [140, 127] width 34 height 15
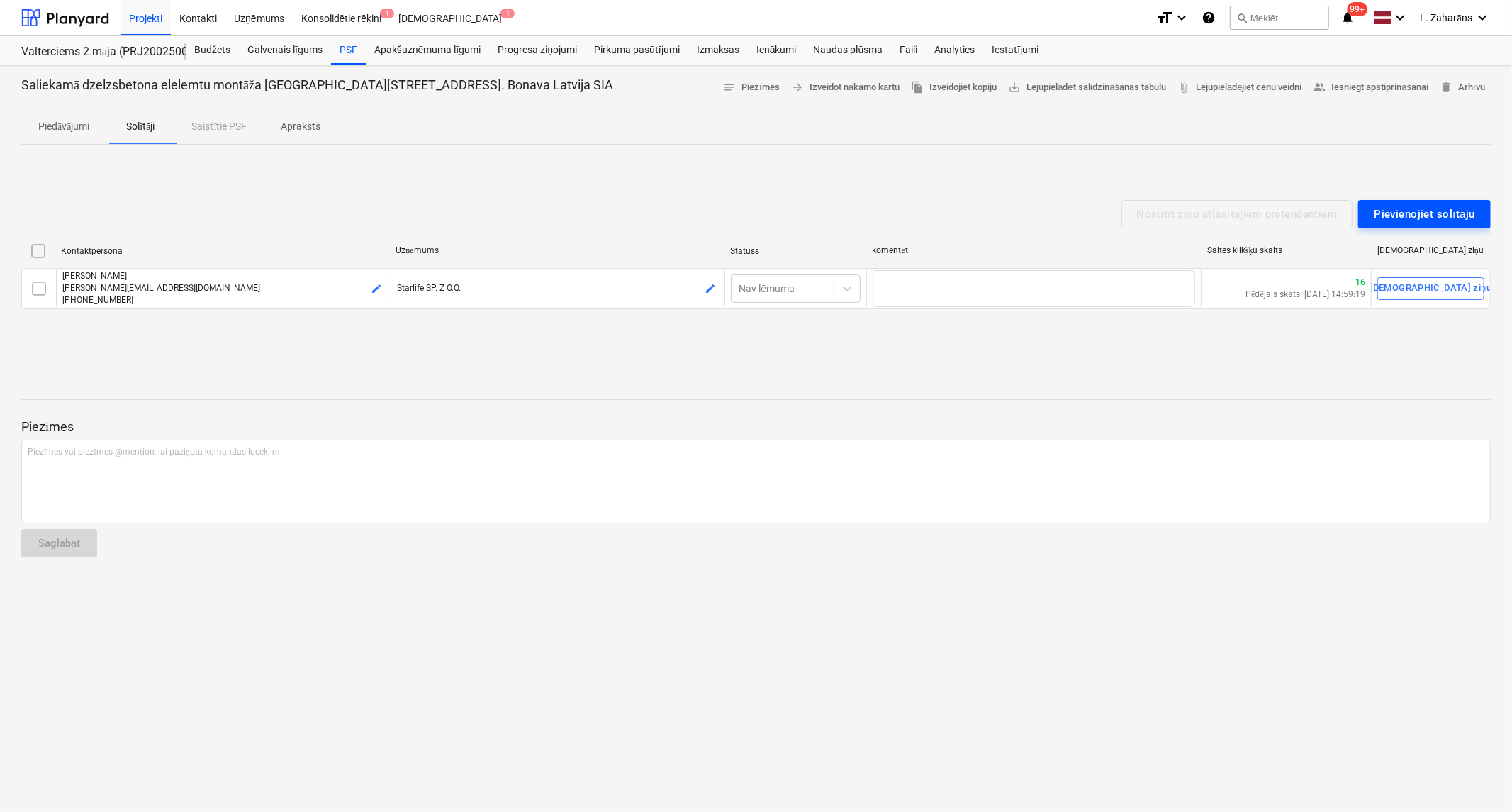
click at [1390, 214] on div "Pievienojiet solītāju" at bounding box center [1424, 214] width 101 height 19
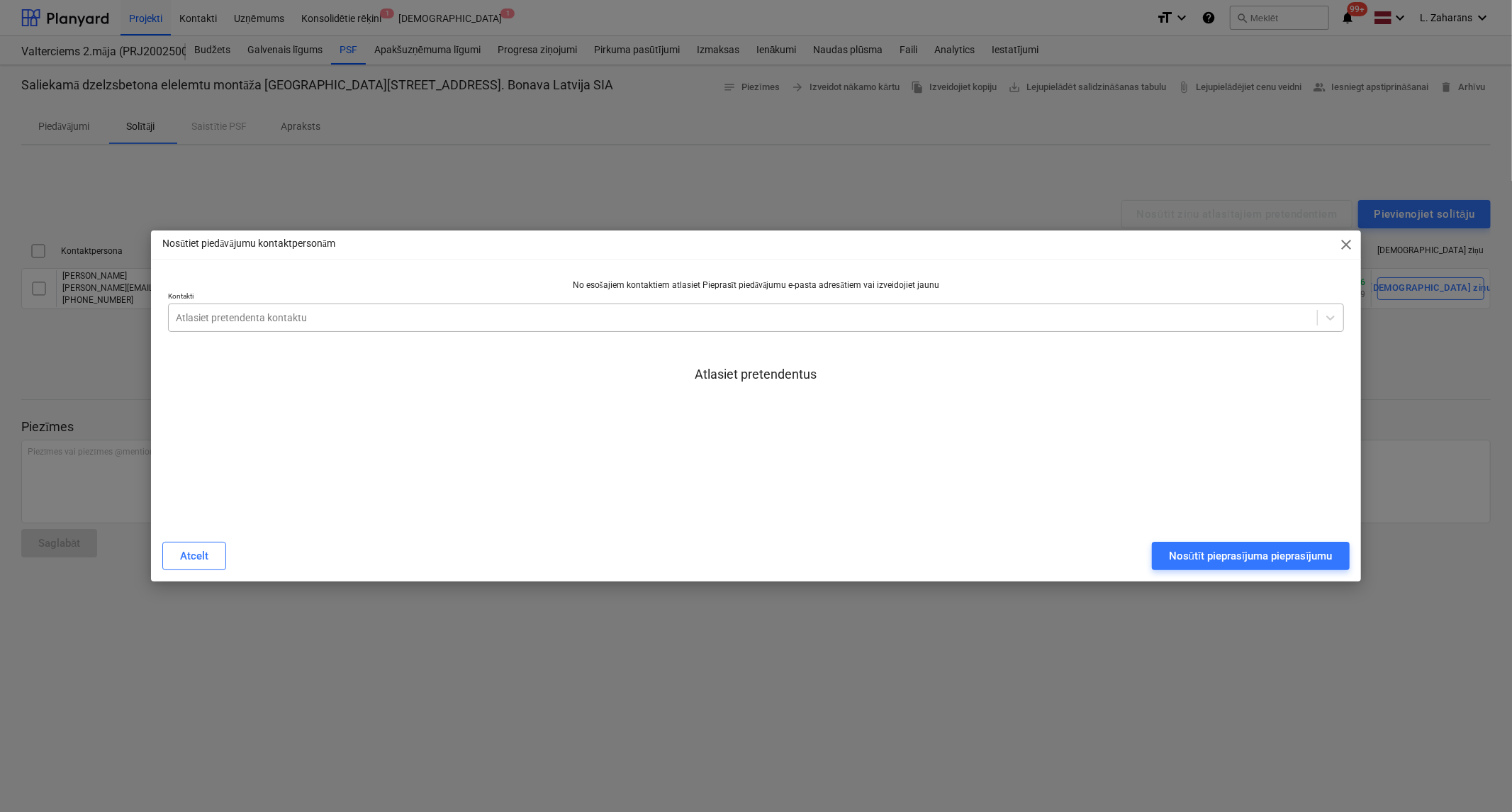
drag, startPoint x: 376, startPoint y: 316, endPoint x: 376, endPoint y: 307, distance: 9.0
click at [376, 314] on div at bounding box center [743, 317] width 1133 height 14
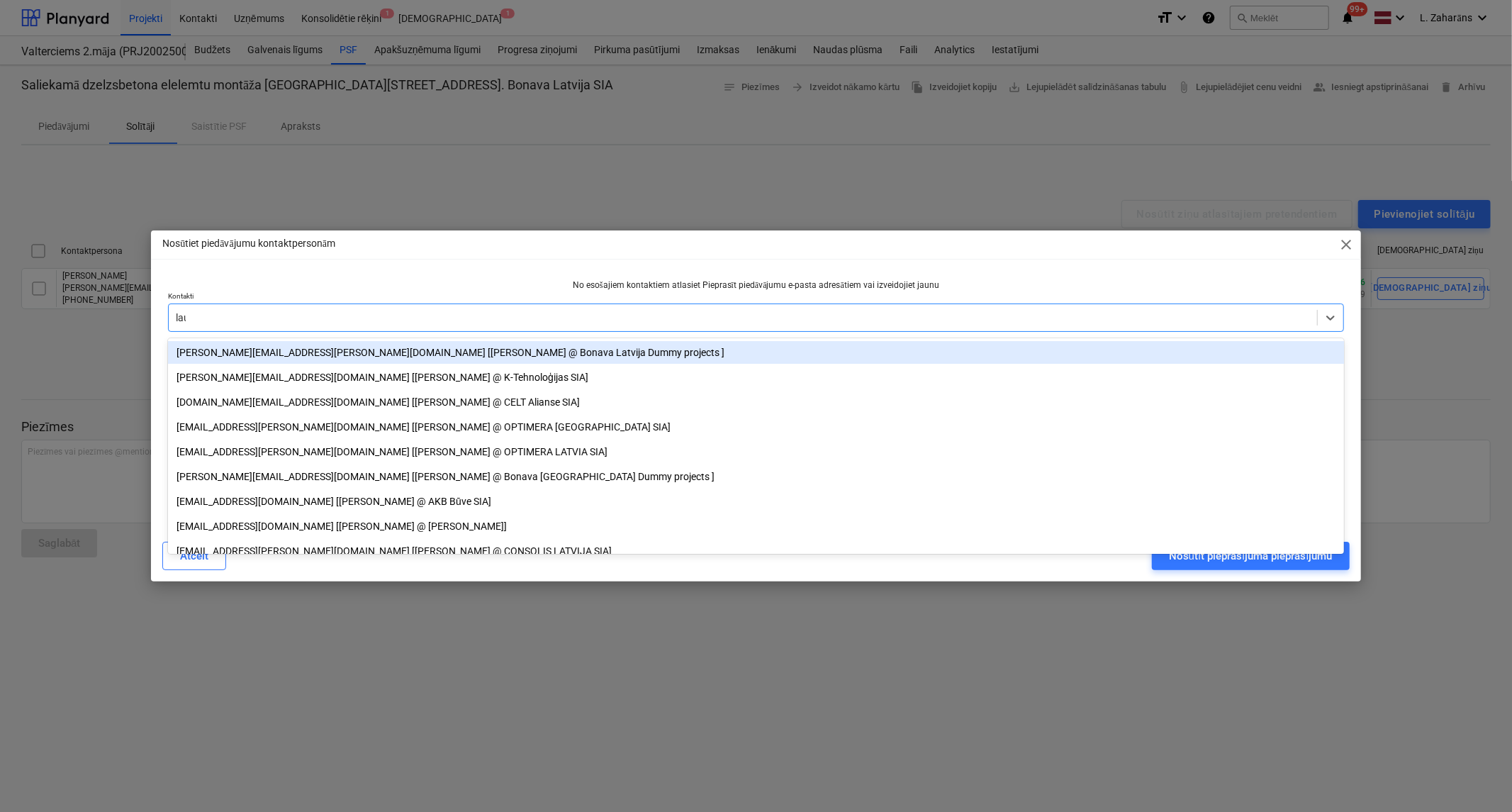
type input "laur"
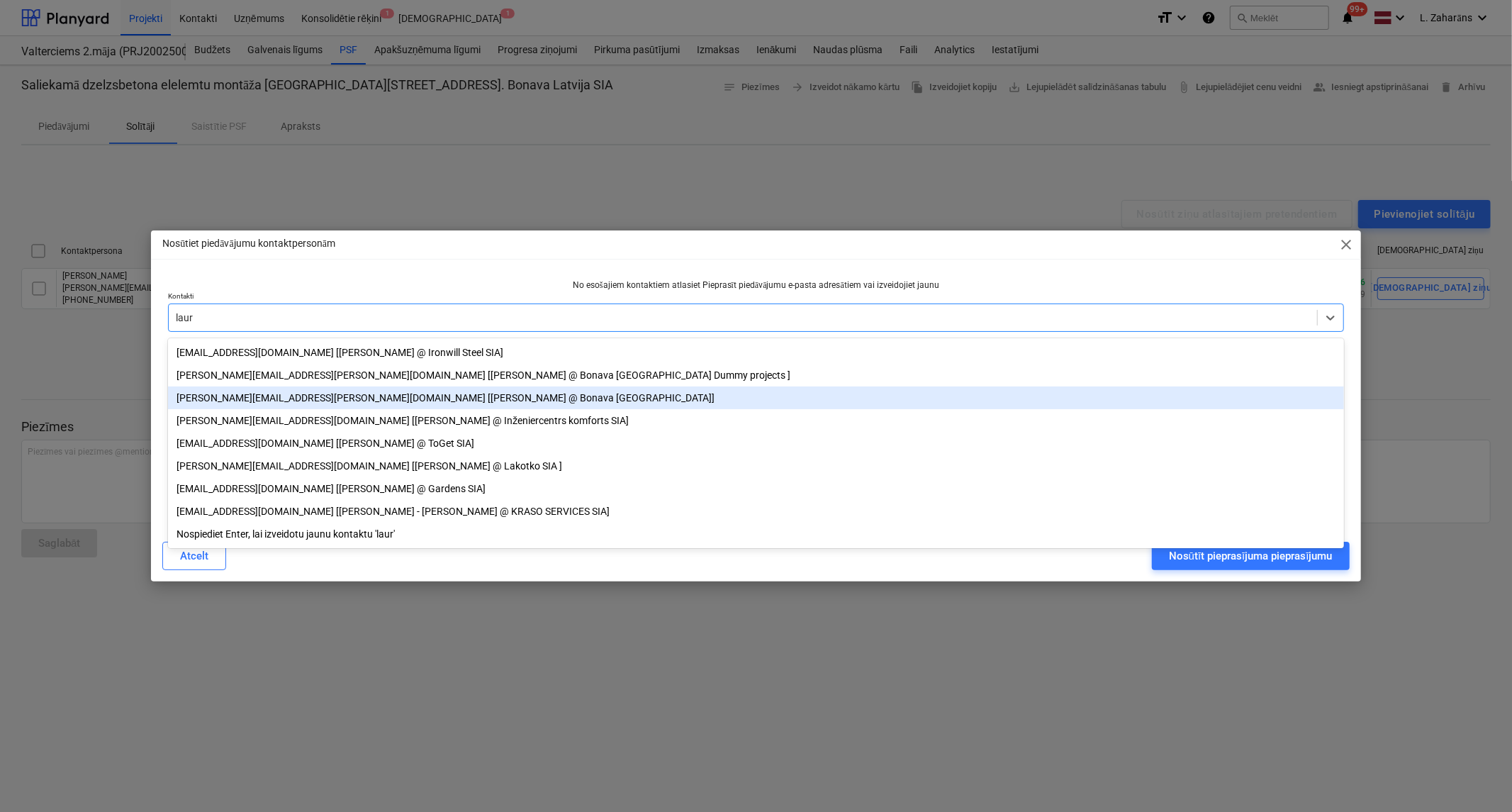
click at [319, 400] on div "lauris.zaharans@bonava.com [Lauris Zaharāns @ Bonava Latvija]" at bounding box center [756, 397] width 1176 height 22
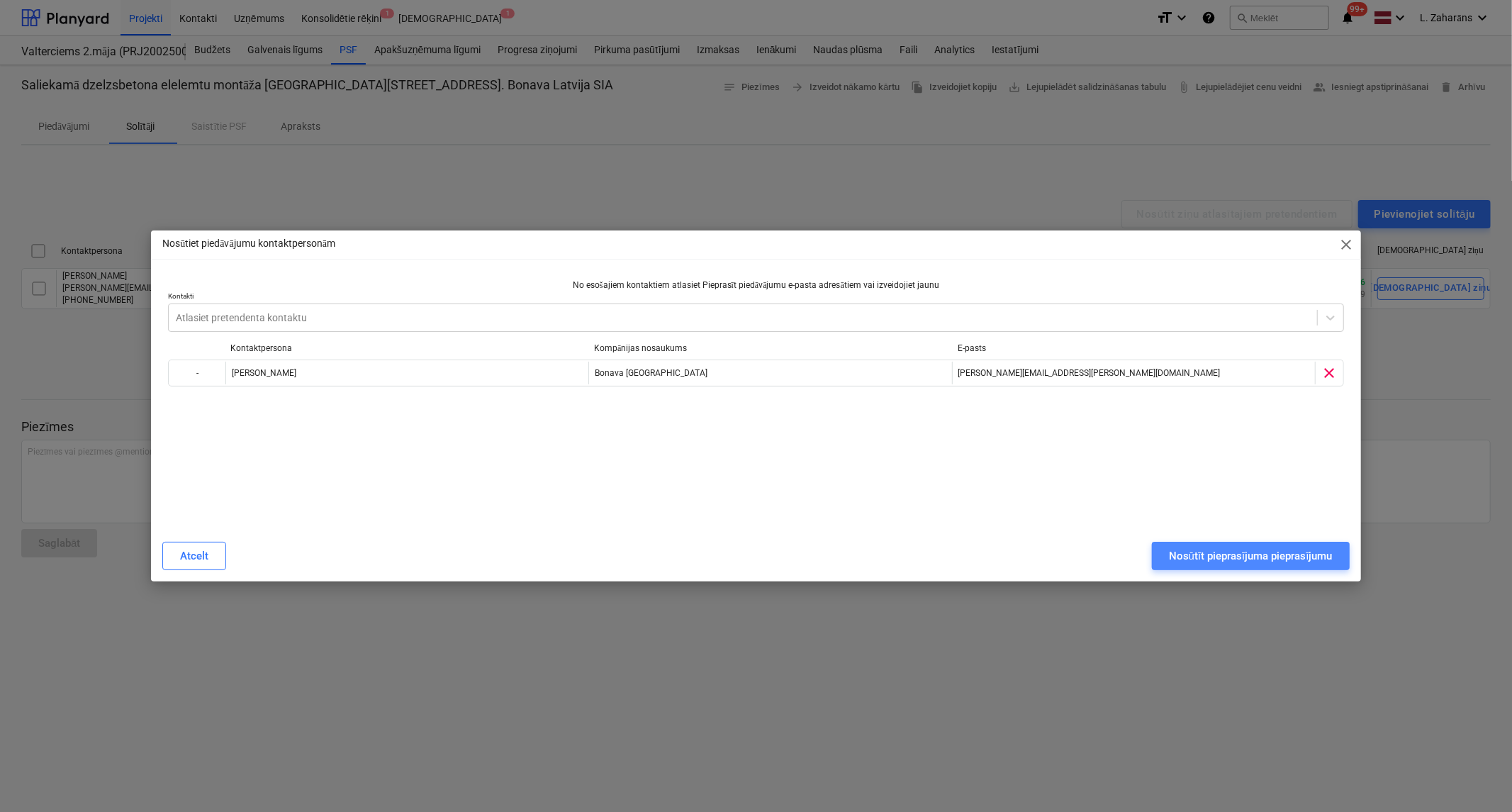
click at [1205, 564] on div "Nosūtīt pieprasījuma pieprasījumu" at bounding box center [1250, 556] width 163 height 19
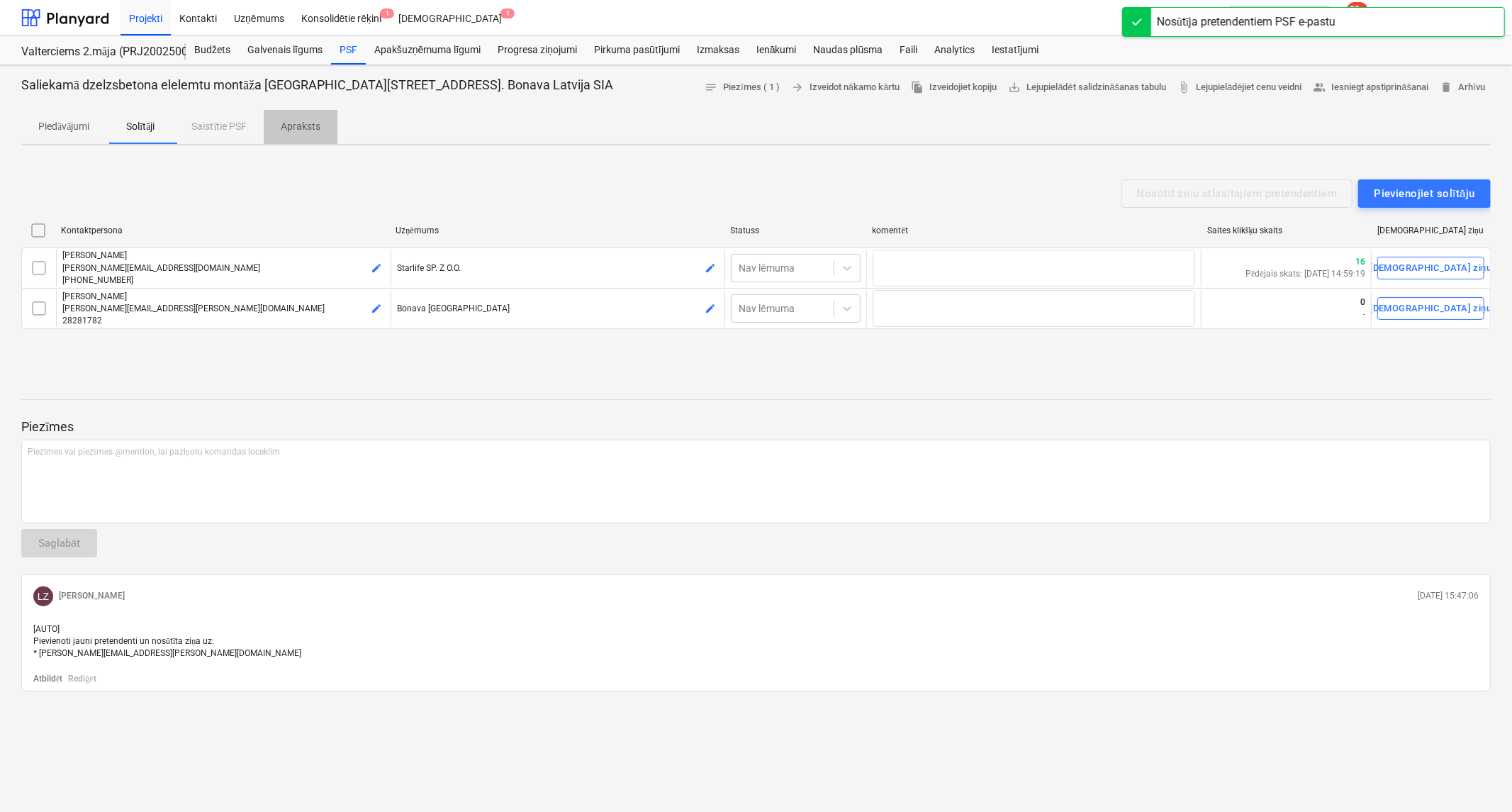
click at [307, 122] on p "Apraksts" at bounding box center [300, 127] width 40 height 15
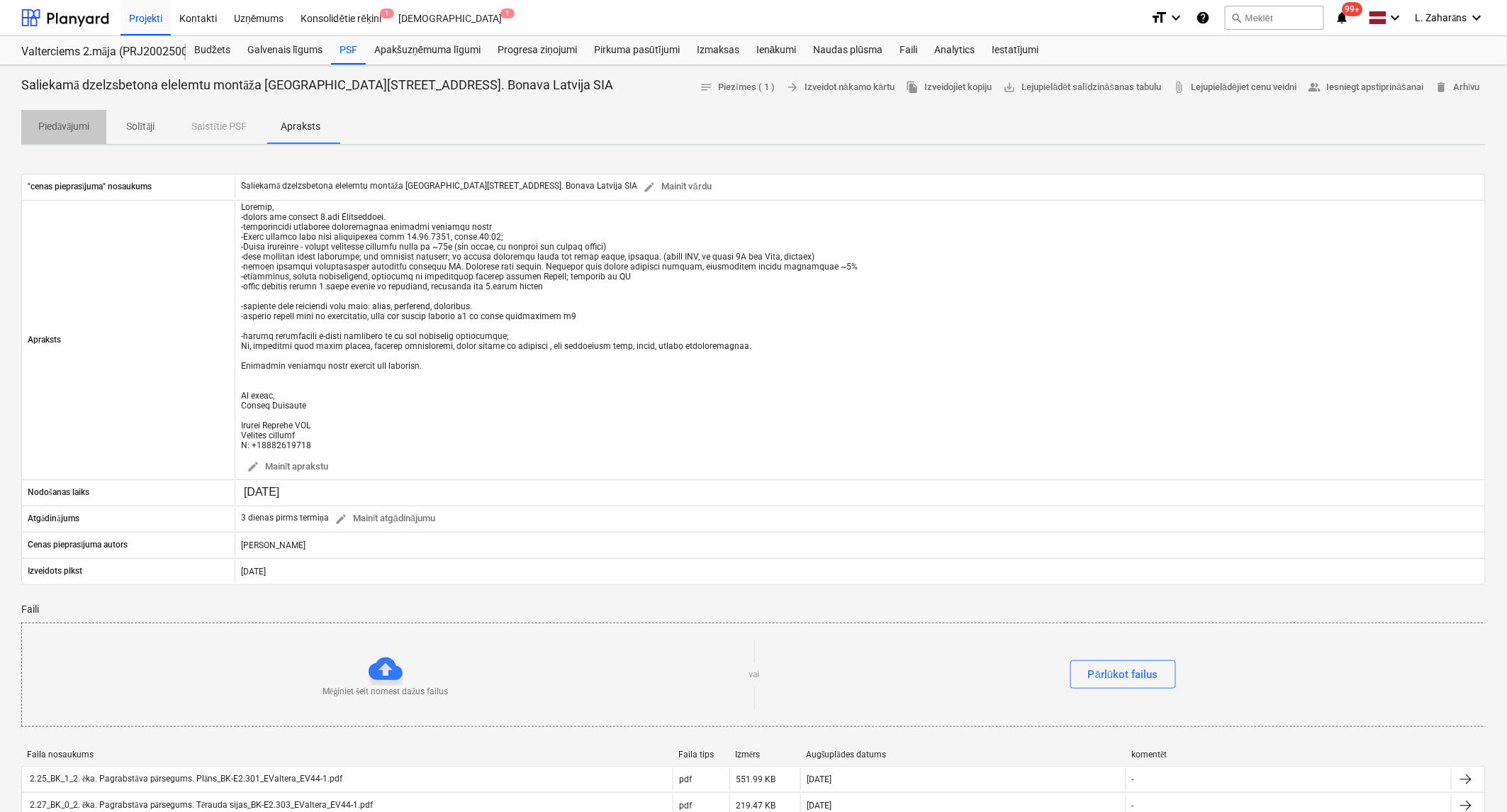
click at [59, 118] on span "Piedāvājumi" at bounding box center [63, 126] width 85 height 23
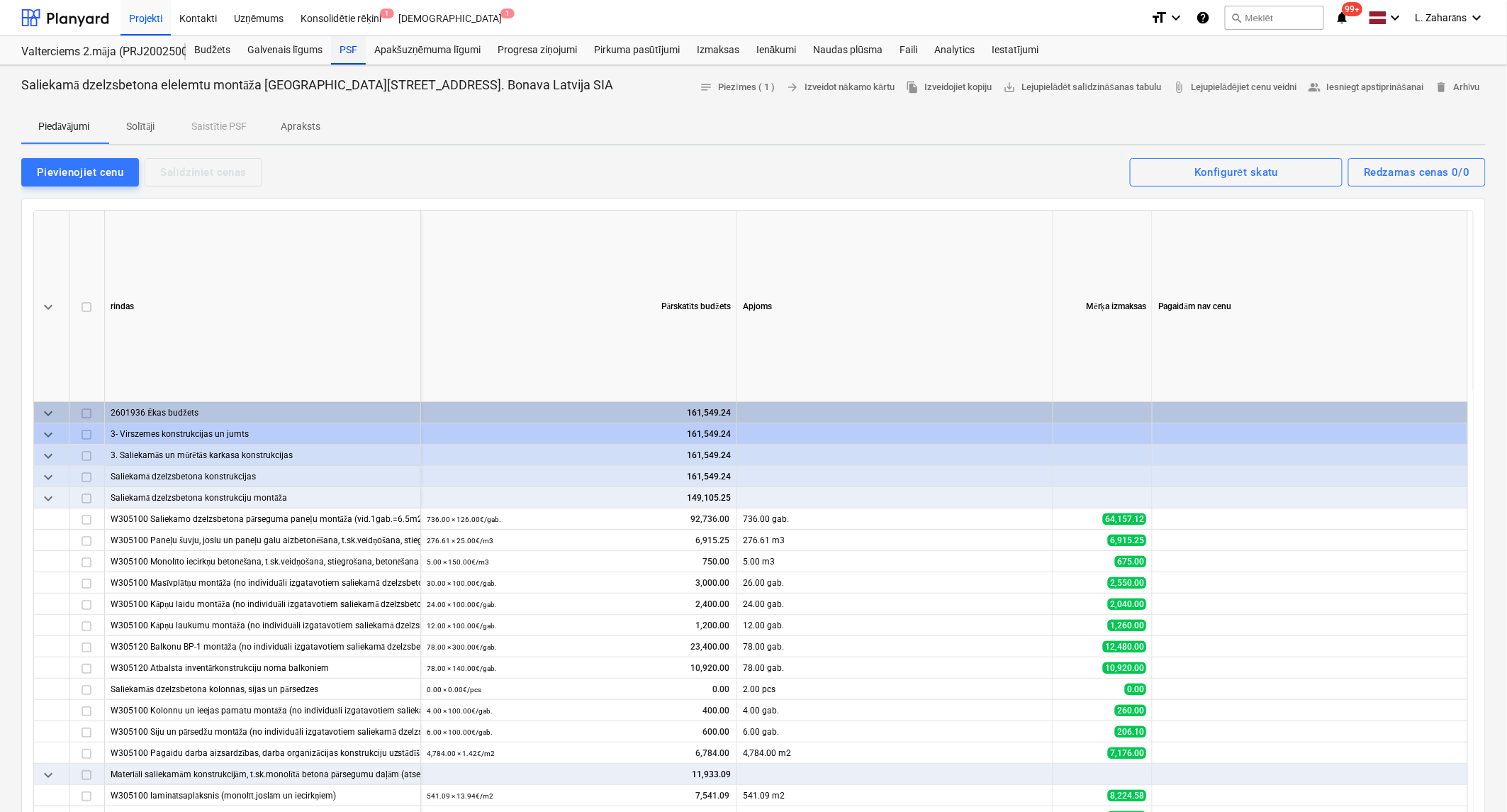
drag, startPoint x: 348, startPoint y: 46, endPoint x: 341, endPoint y: 51, distance: 8.6
click at [347, 46] on div "PSF" at bounding box center [349, 50] width 34 height 28
